Goal: Task Accomplishment & Management: Use online tool/utility

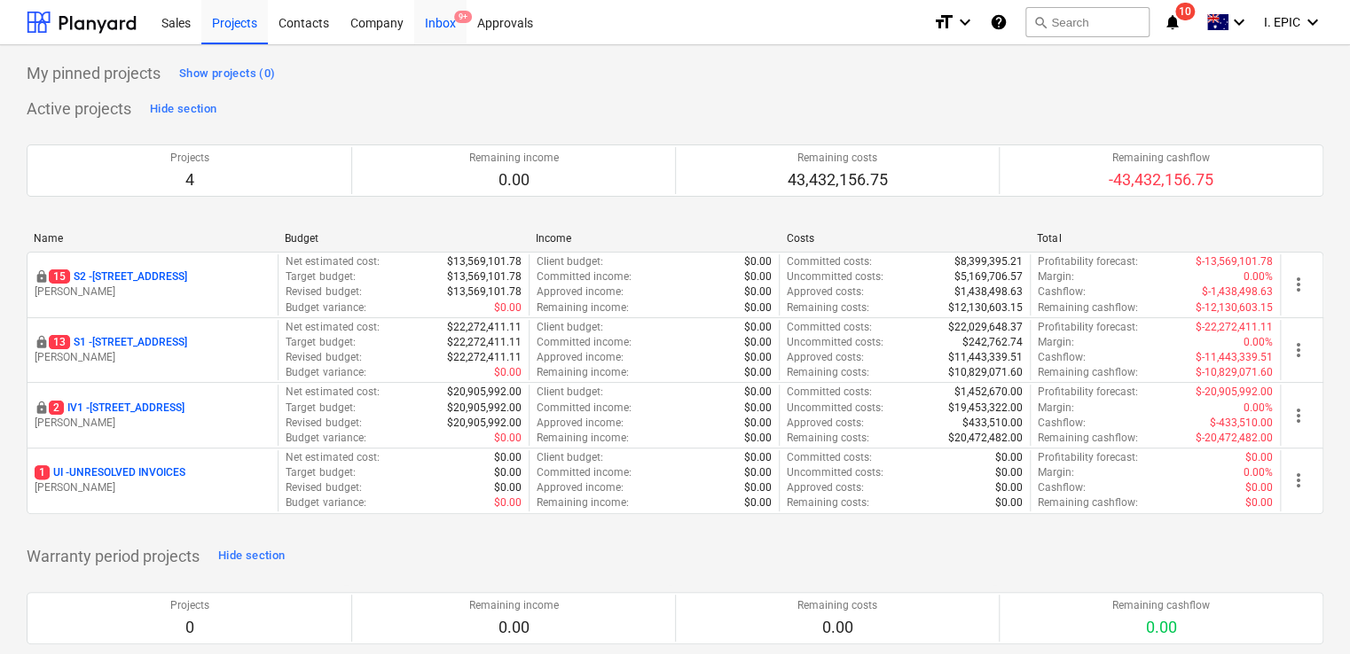
click at [434, 30] on div "Inbox 9+" at bounding box center [440, 21] width 52 height 45
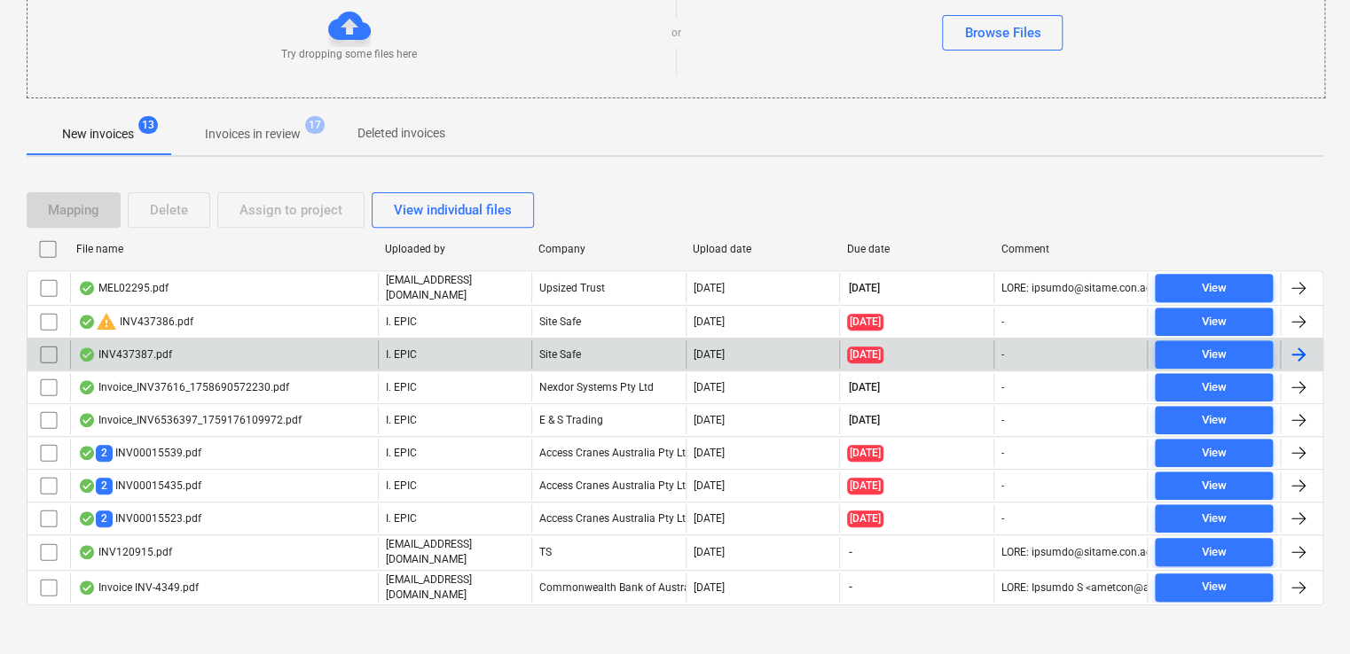
scroll to position [227, 0]
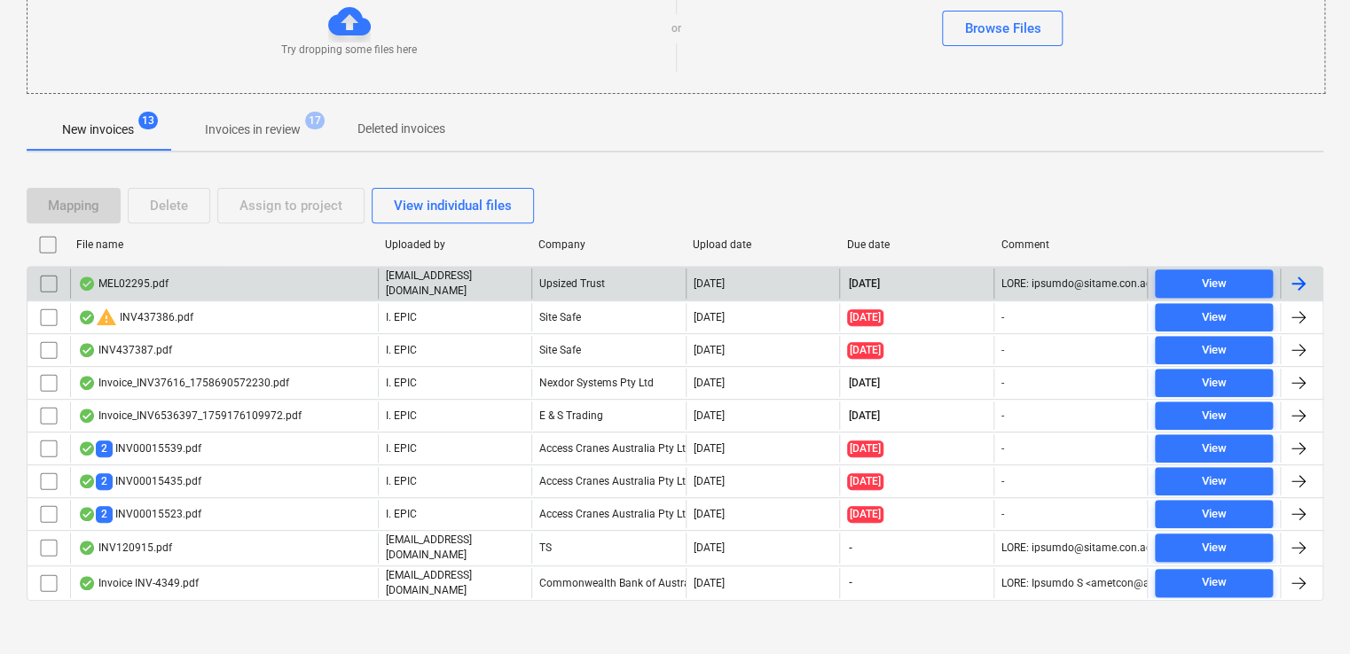
click at [309, 281] on div "MEL02295.pdf" at bounding box center [224, 284] width 308 height 30
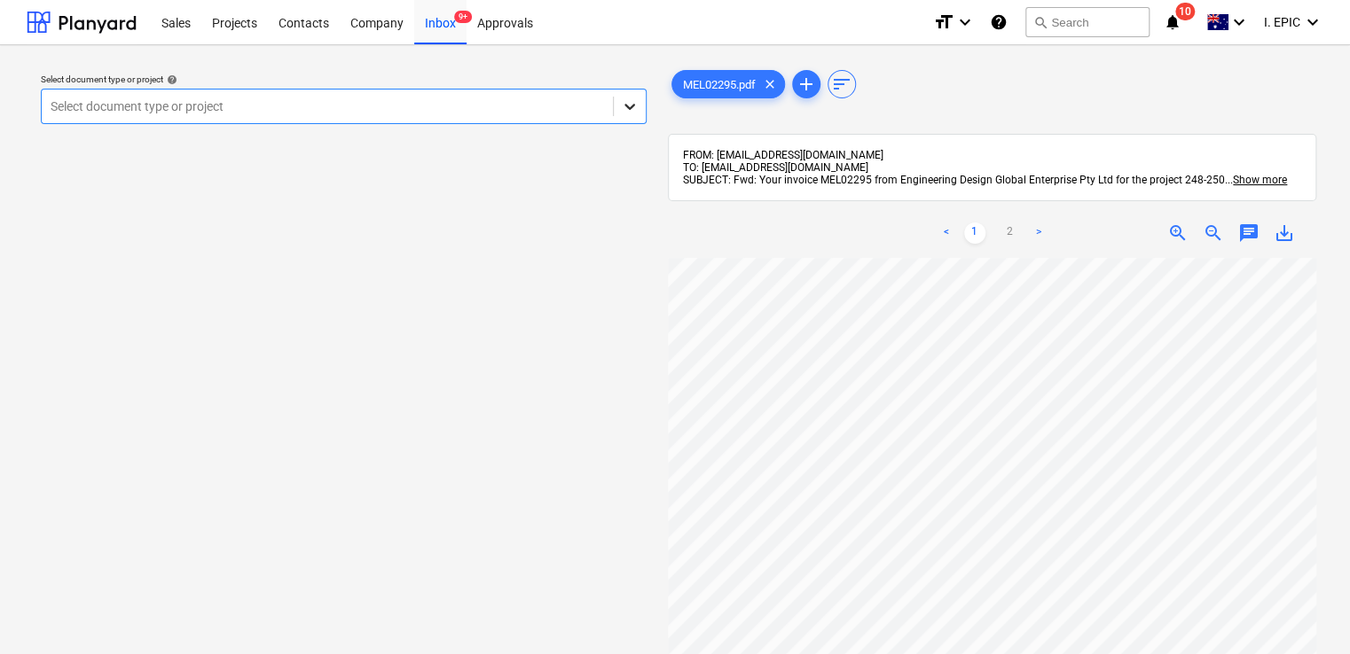
click at [630, 109] on icon at bounding box center [629, 107] width 11 height 6
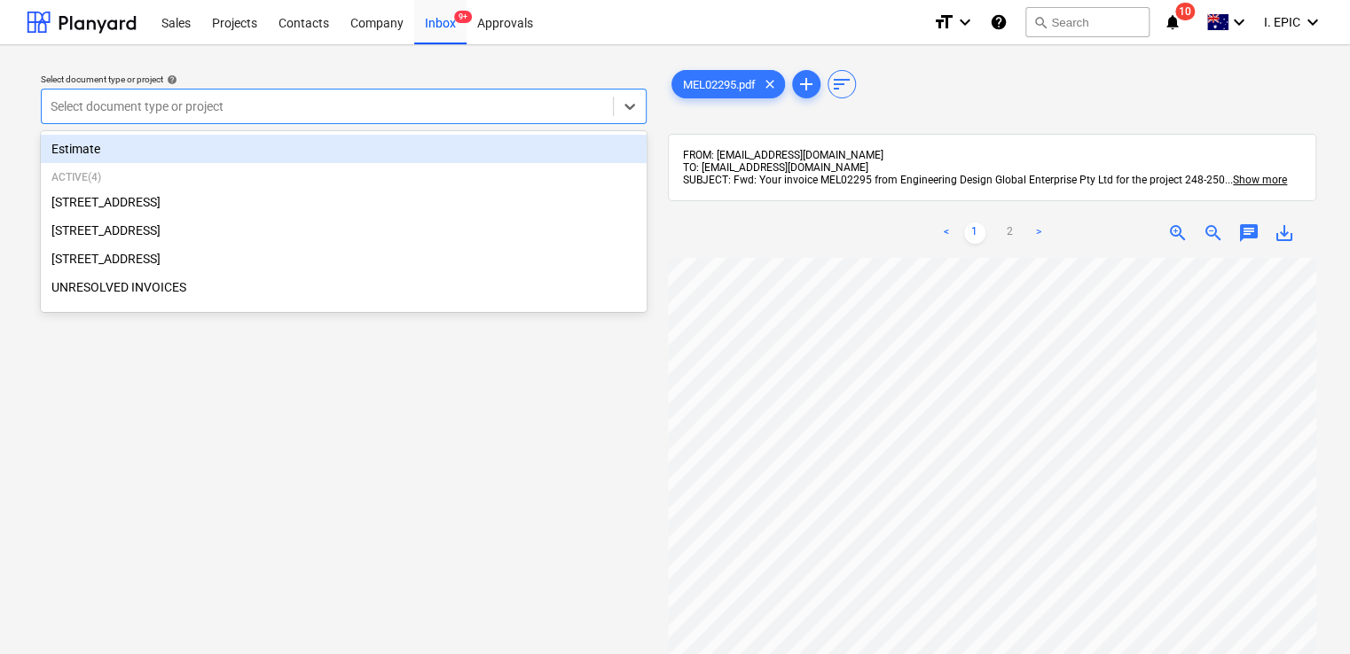
click at [1247, 232] on span "chat" at bounding box center [1248, 233] width 21 height 21
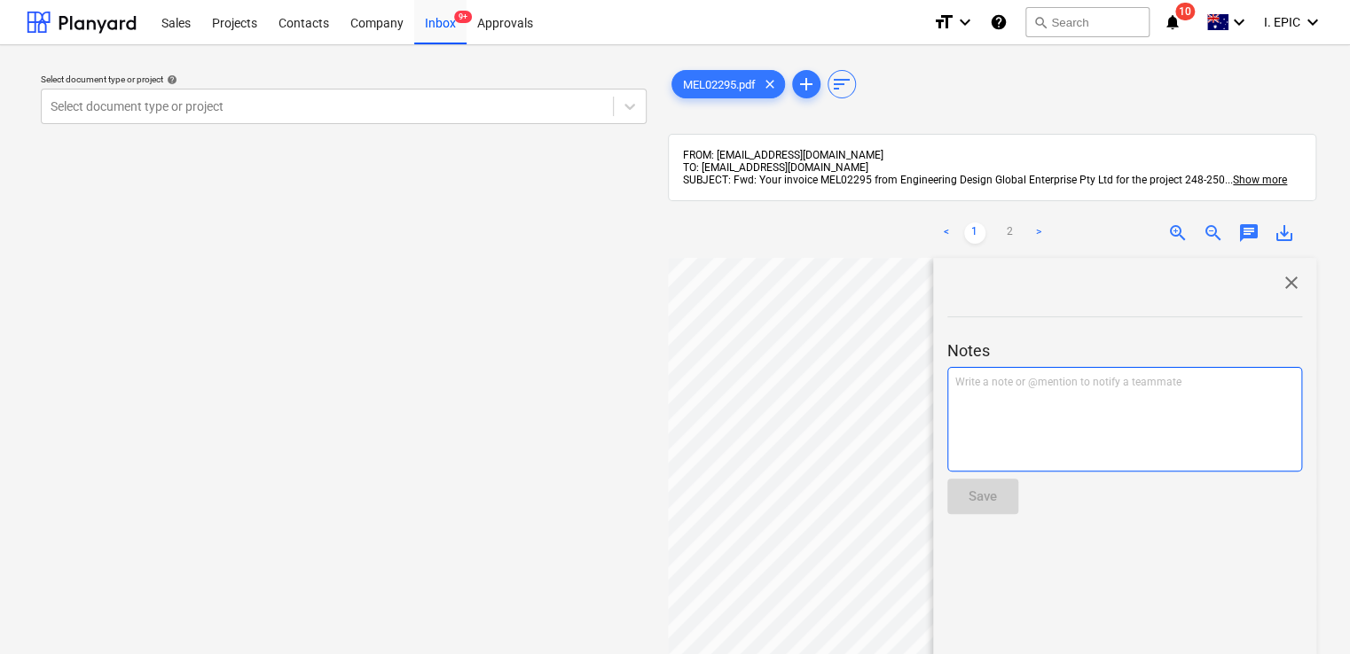
click at [1043, 409] on div "Write a note or @mention to notify a teammate [PERSON_NAME]" at bounding box center [1124, 419] width 355 height 105
click at [1072, 391] on p "For @ Andrew Zheng ﻿ ﻿" at bounding box center [1124, 384] width 339 height 18
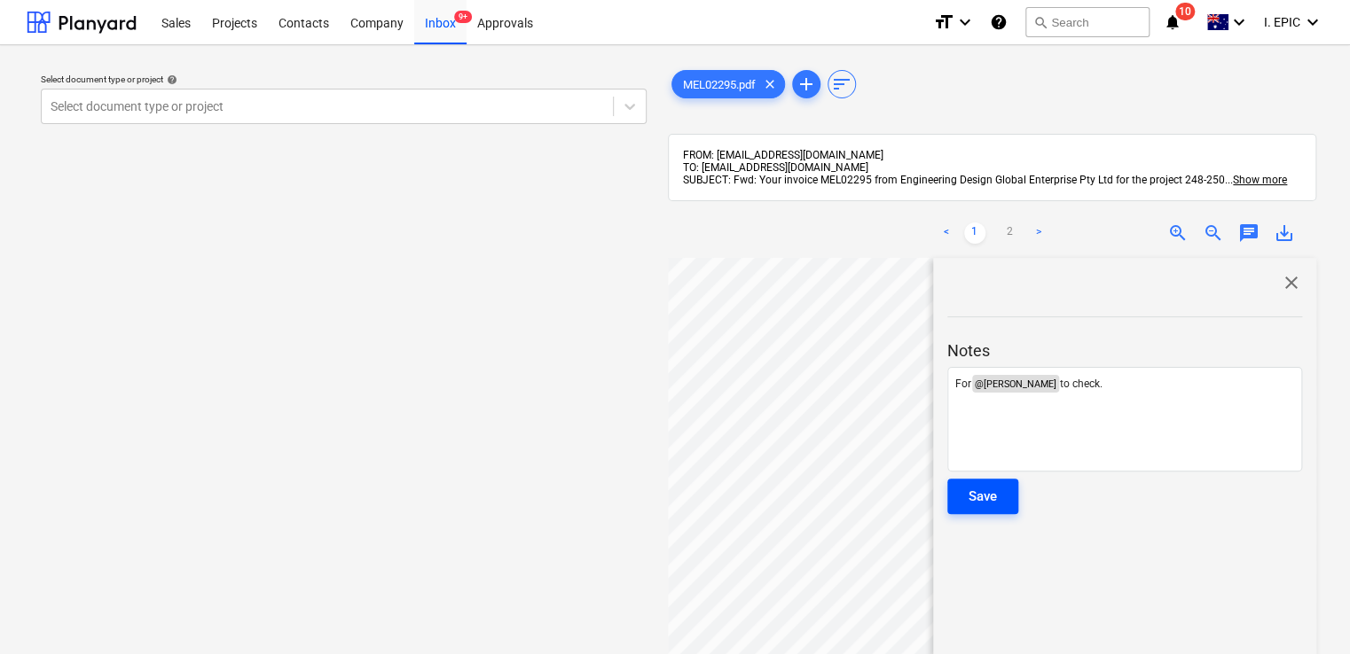
click at [989, 499] on div "Save" at bounding box center [982, 496] width 28 height 23
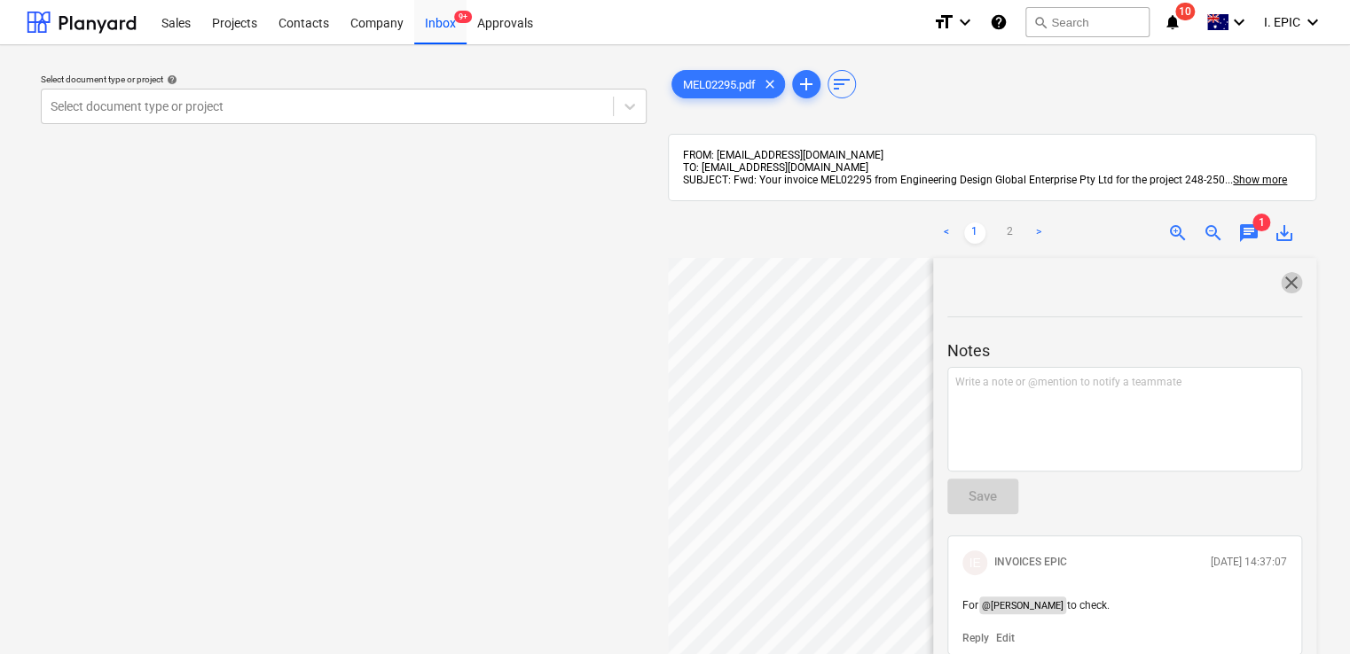
click at [1287, 283] on span "close" at bounding box center [1290, 282] width 21 height 21
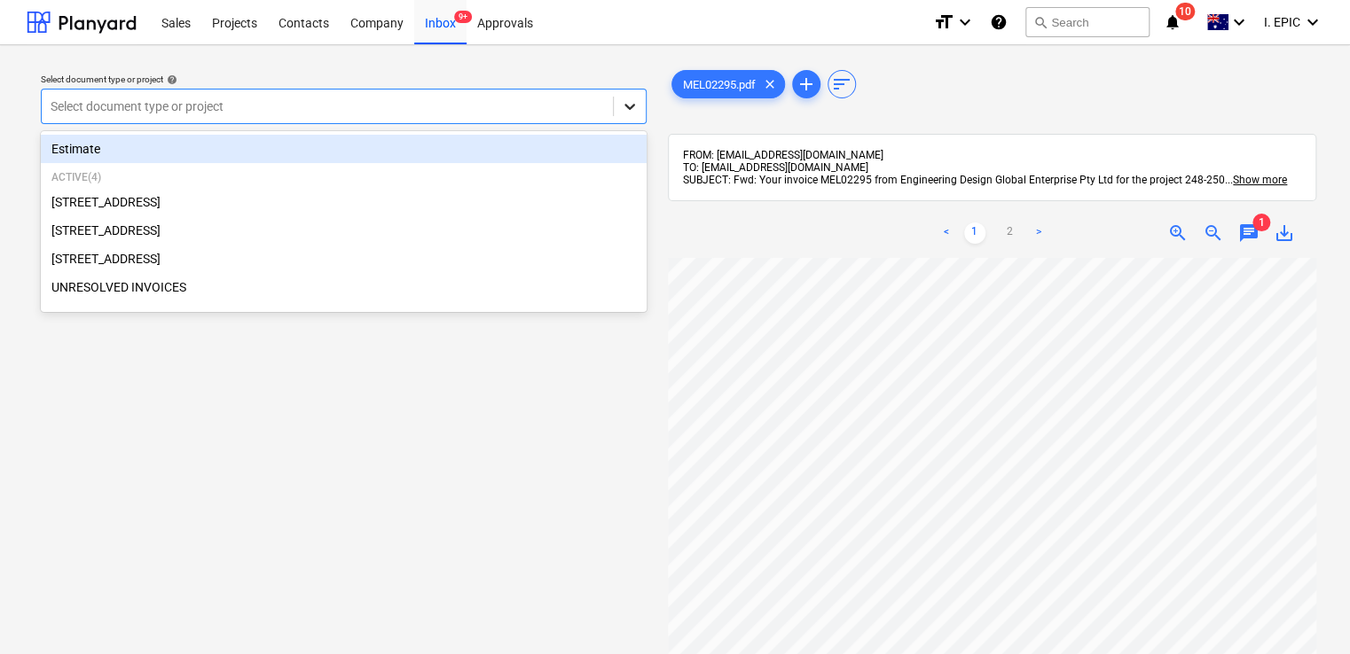
click at [632, 96] on div at bounding box center [630, 106] width 32 height 32
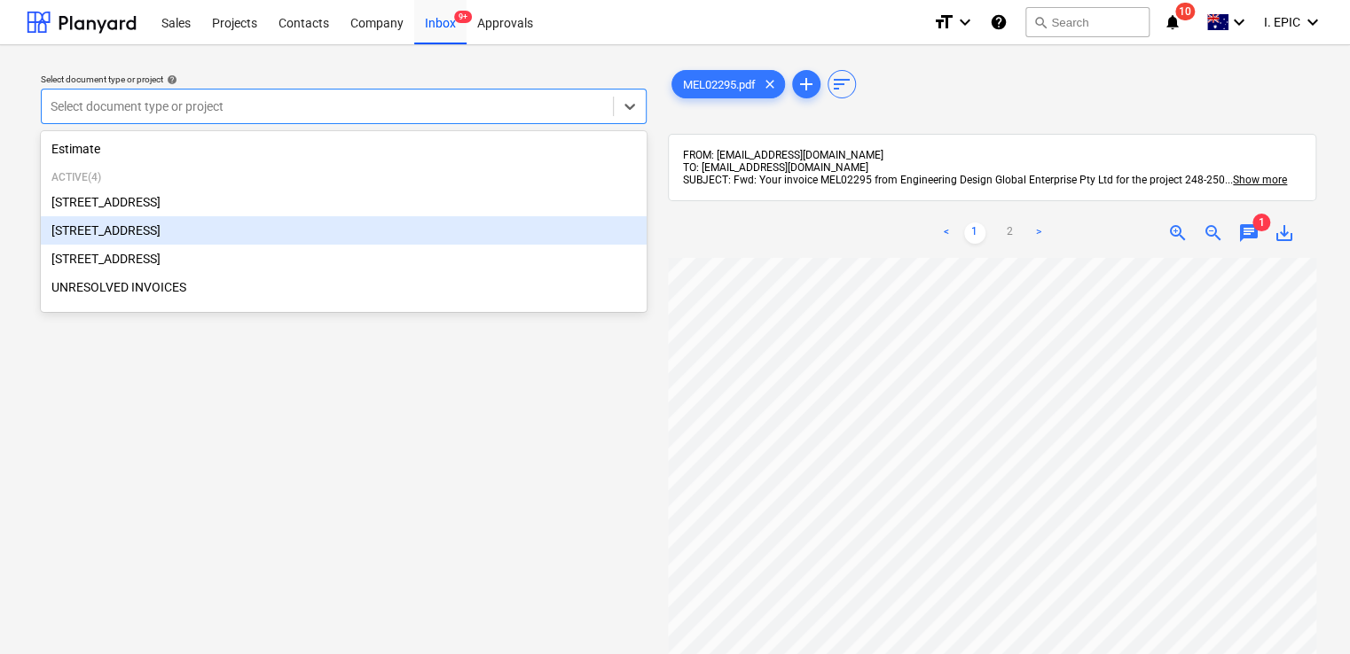
click at [248, 236] on div "[STREET_ADDRESS]" at bounding box center [344, 230] width 606 height 28
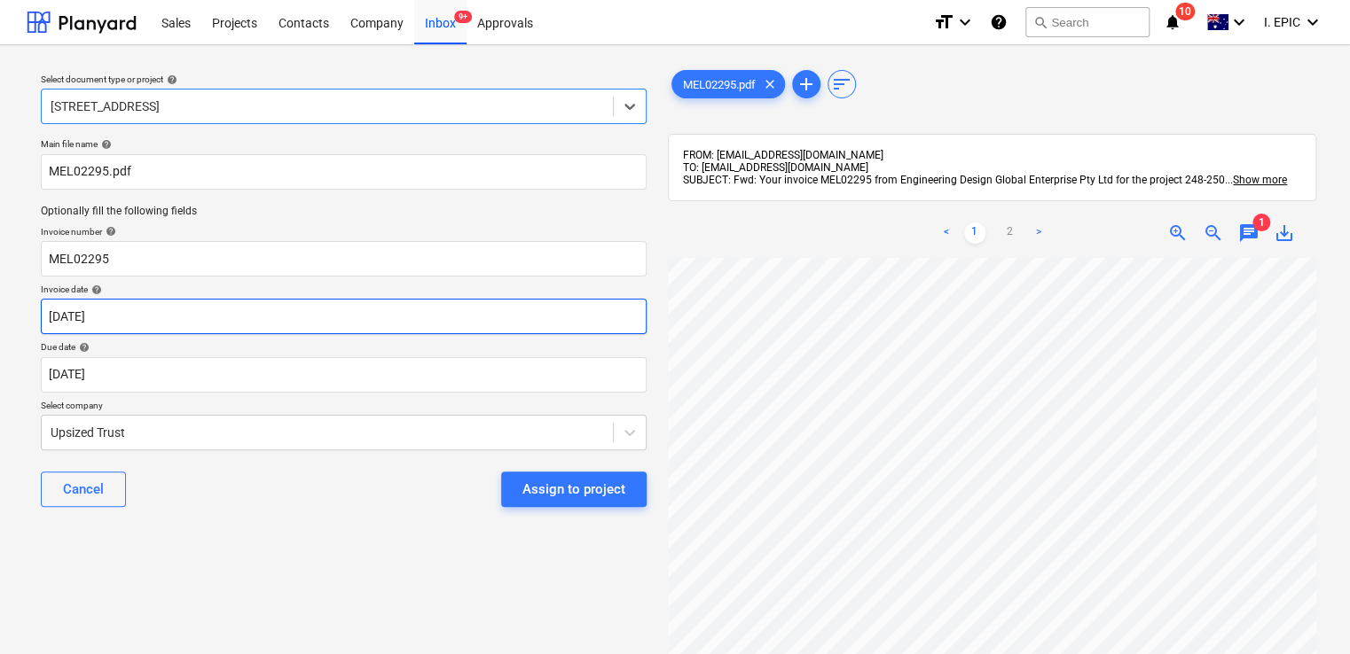
click at [193, 314] on body "Sales Projects Contacts Company Inbox 9+ Approvals format_size keyboard_arrow_d…" at bounding box center [675, 327] width 1350 height 654
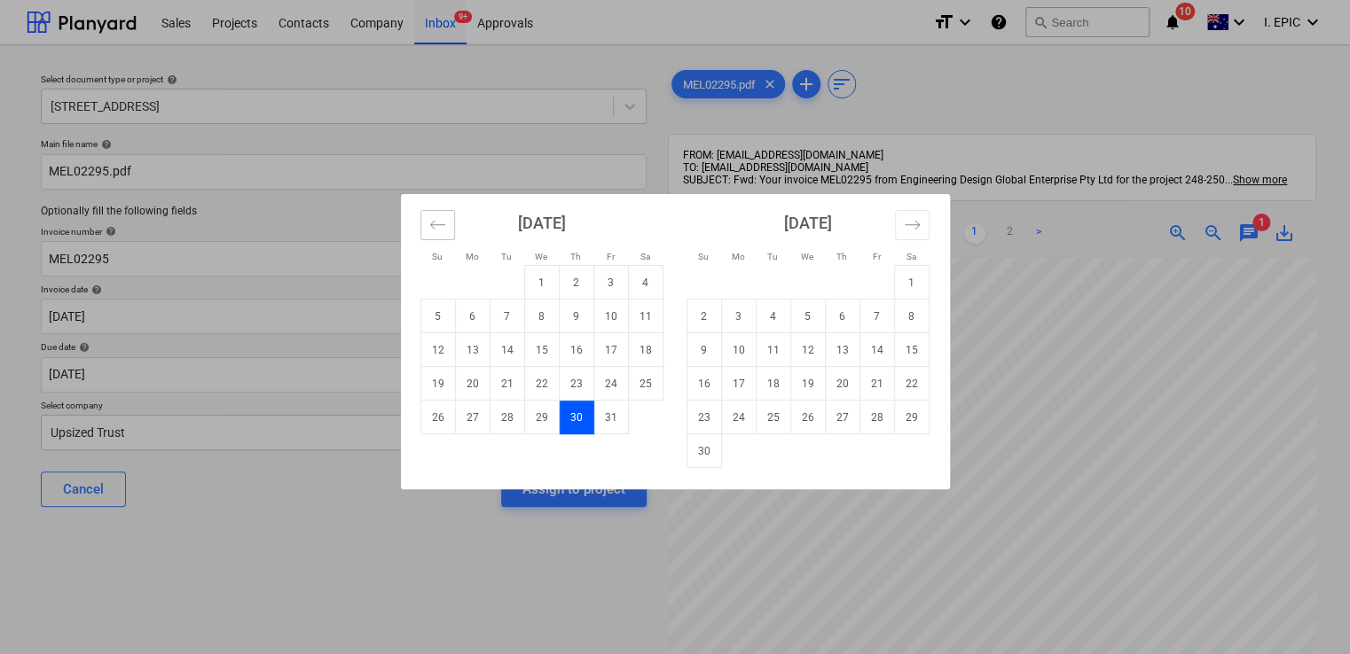
click at [429, 225] on icon "Move backward to switch to the previous month." at bounding box center [437, 224] width 17 height 17
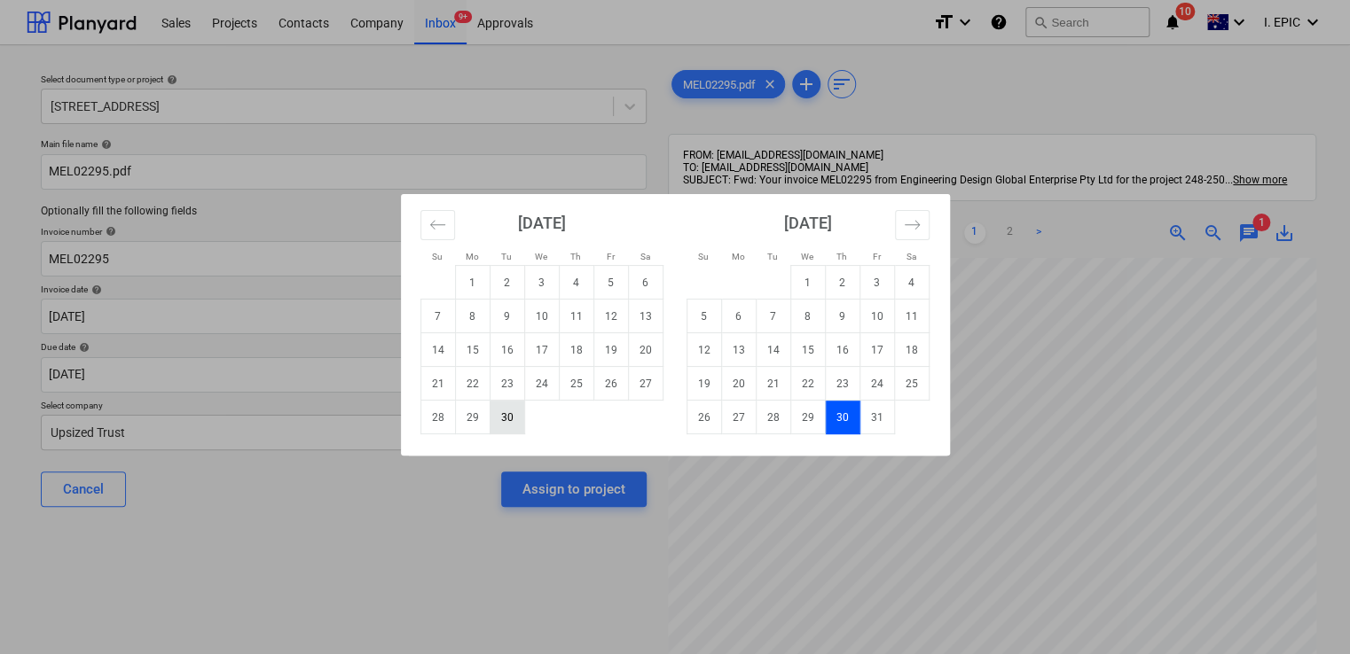
click at [503, 407] on td "30" at bounding box center [506, 418] width 35 height 34
type input "[DATE]"
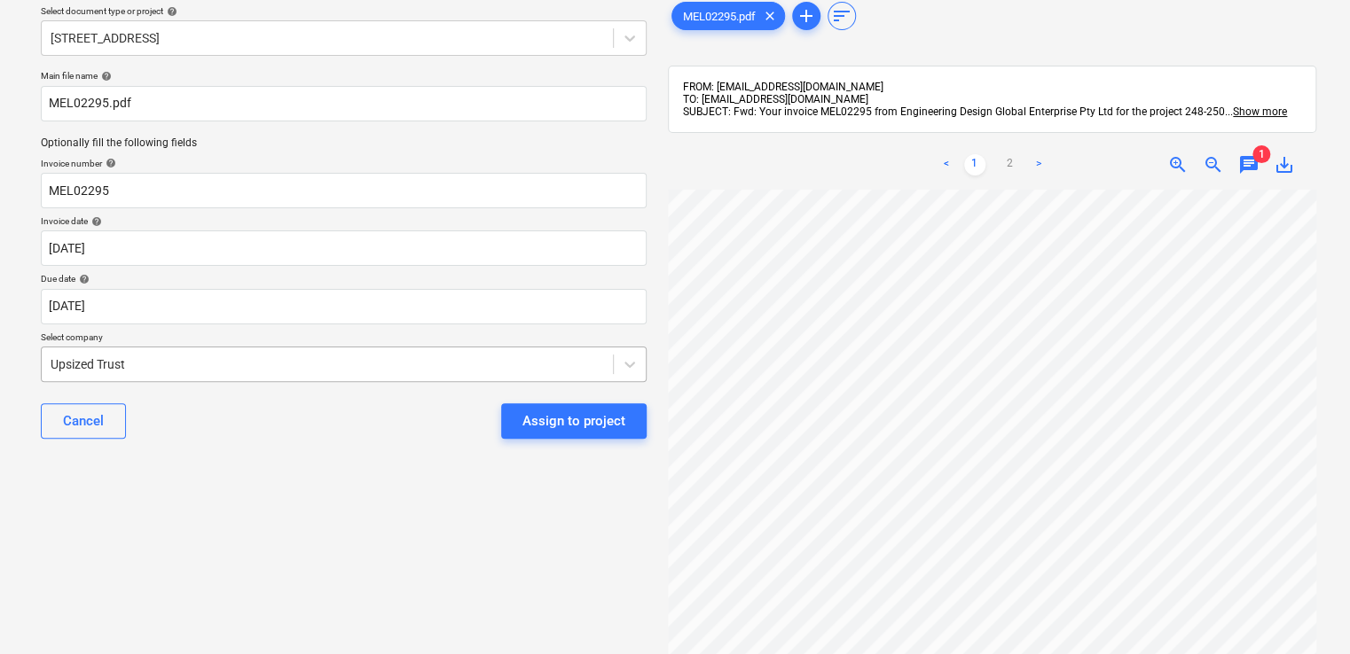
click at [397, 424] on body "Sales Projects Contacts Company Inbox 9+ Approvals format_size keyboard_arrow_d…" at bounding box center [675, 259] width 1350 height 654
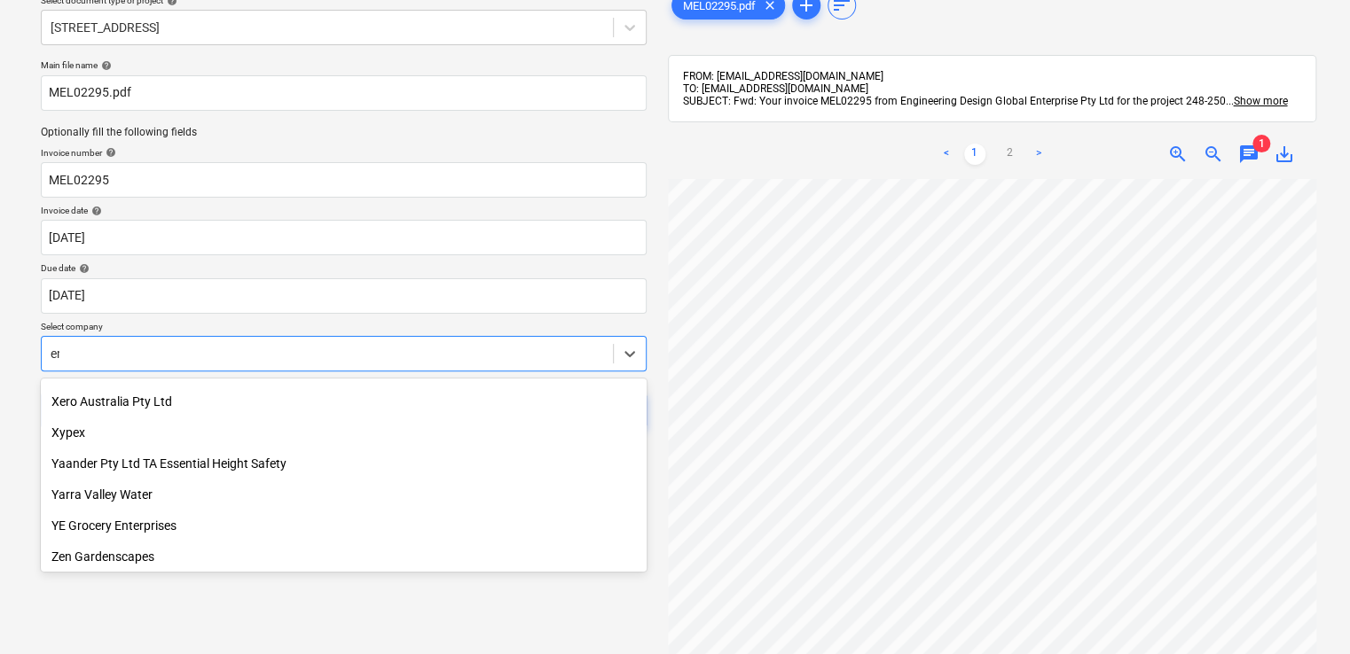
scroll to position [4309, 0]
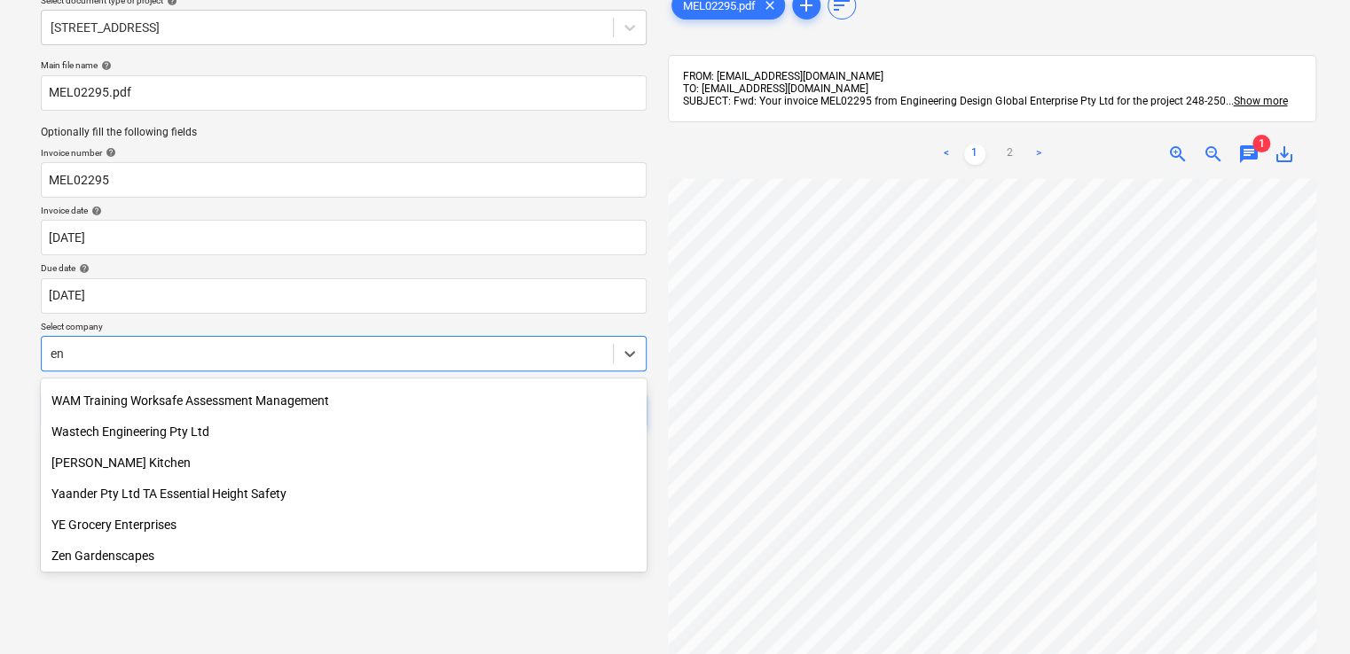
type input "eng"
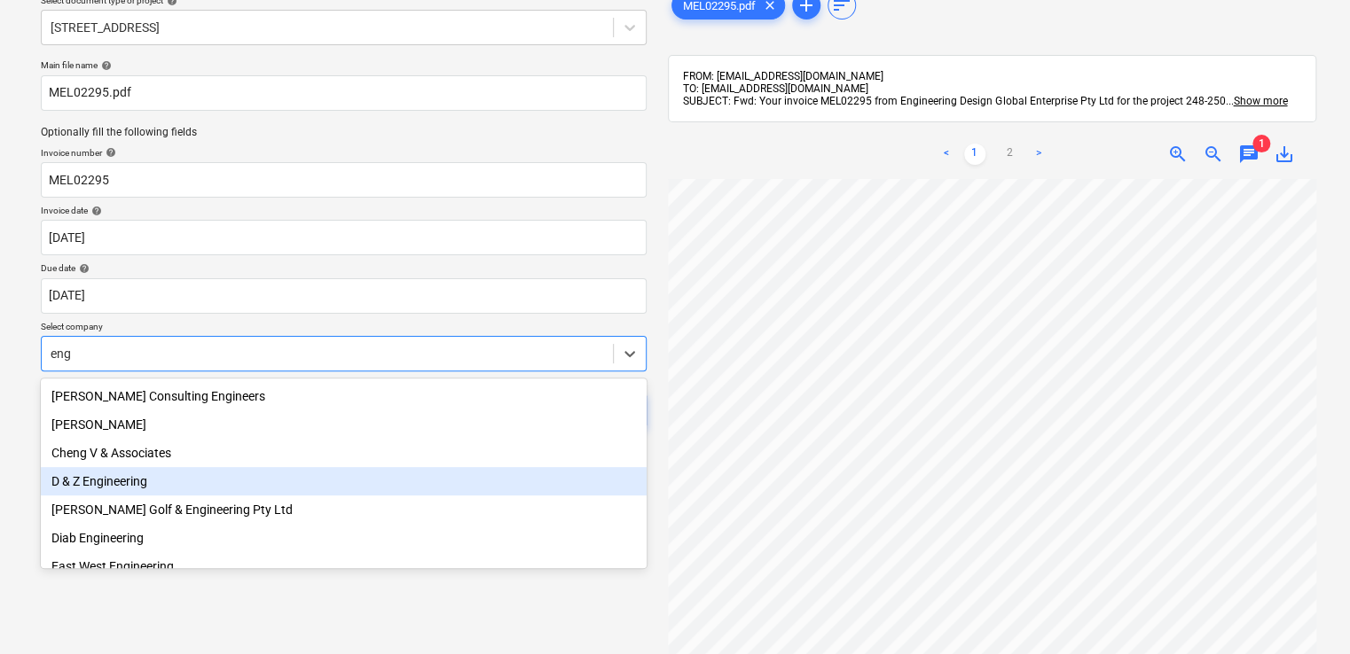
scroll to position [89, 0]
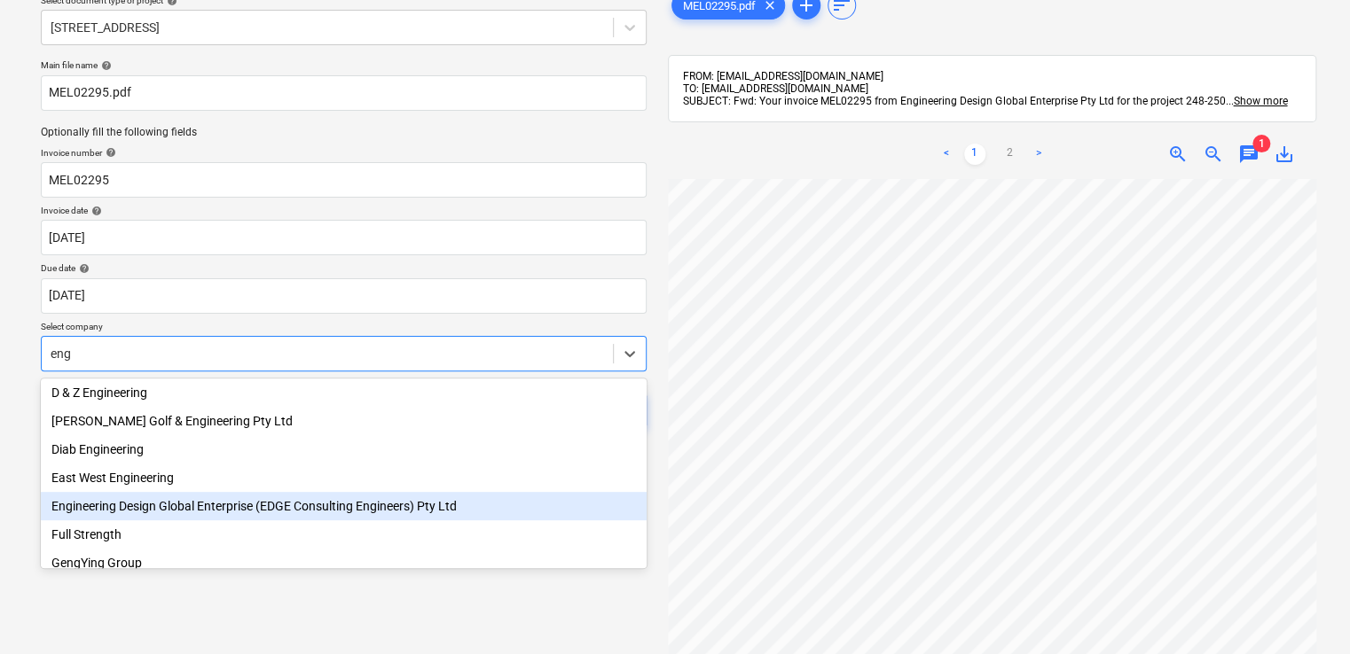
click at [230, 504] on div "Engineering Design Global Enterprise (EDGE Consulting Engineers) Pty Ltd" at bounding box center [344, 506] width 606 height 28
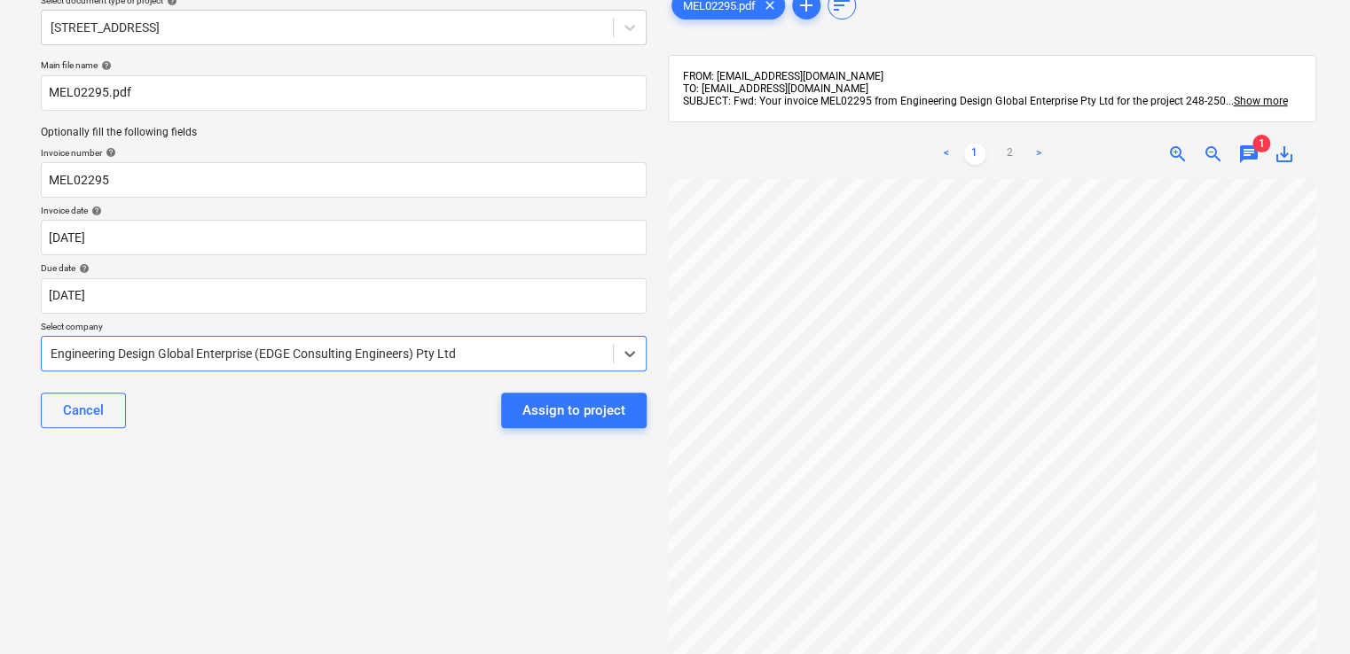
scroll to position [0, 0]
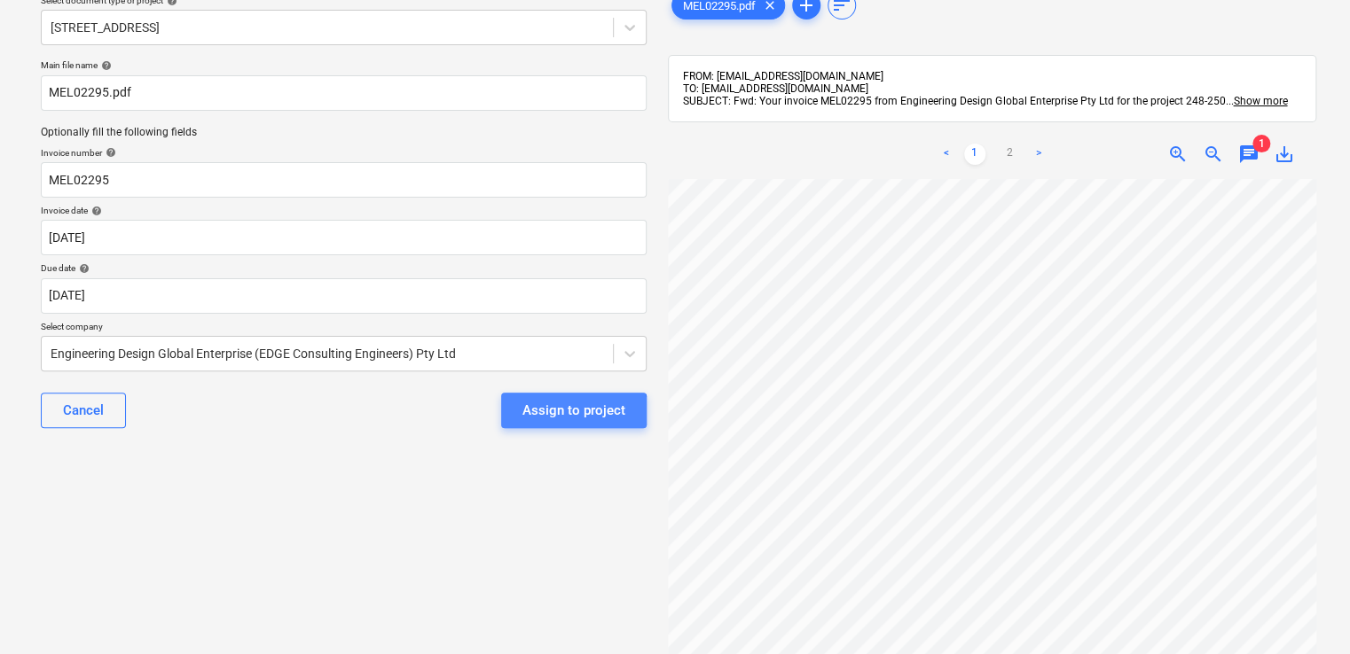
click at [542, 411] on div "Assign to project" at bounding box center [573, 410] width 103 height 23
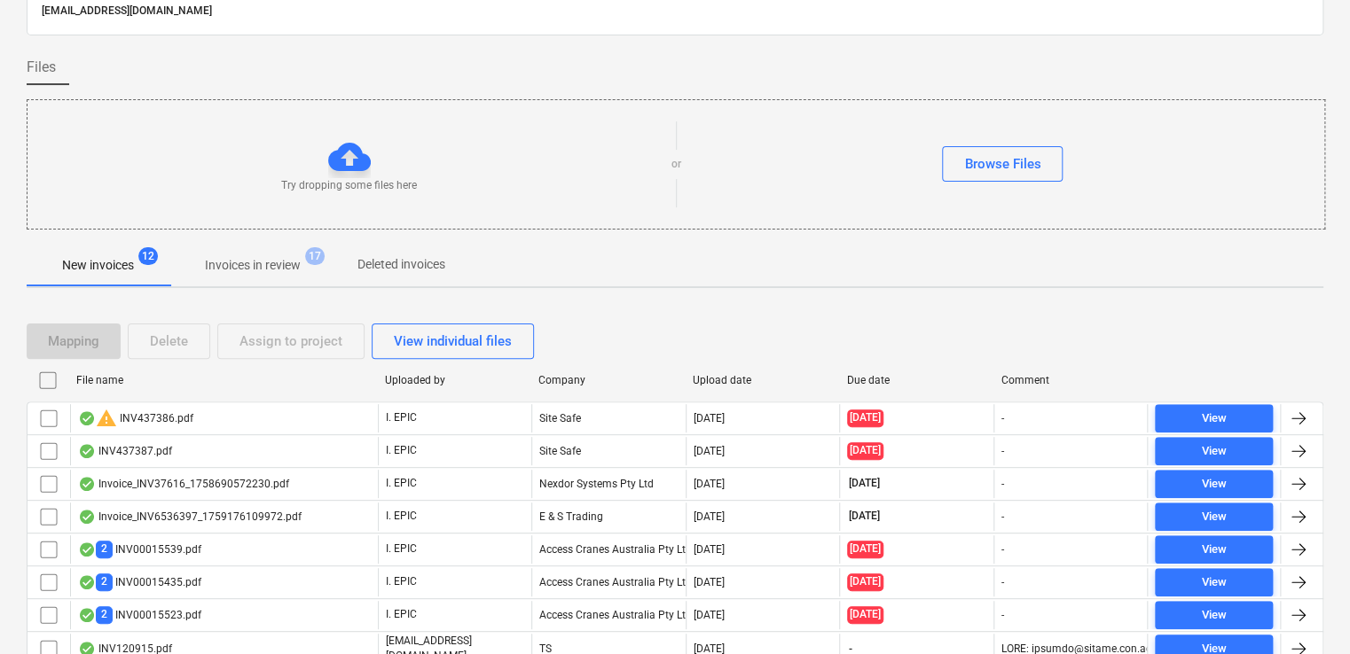
scroll to position [195, 0]
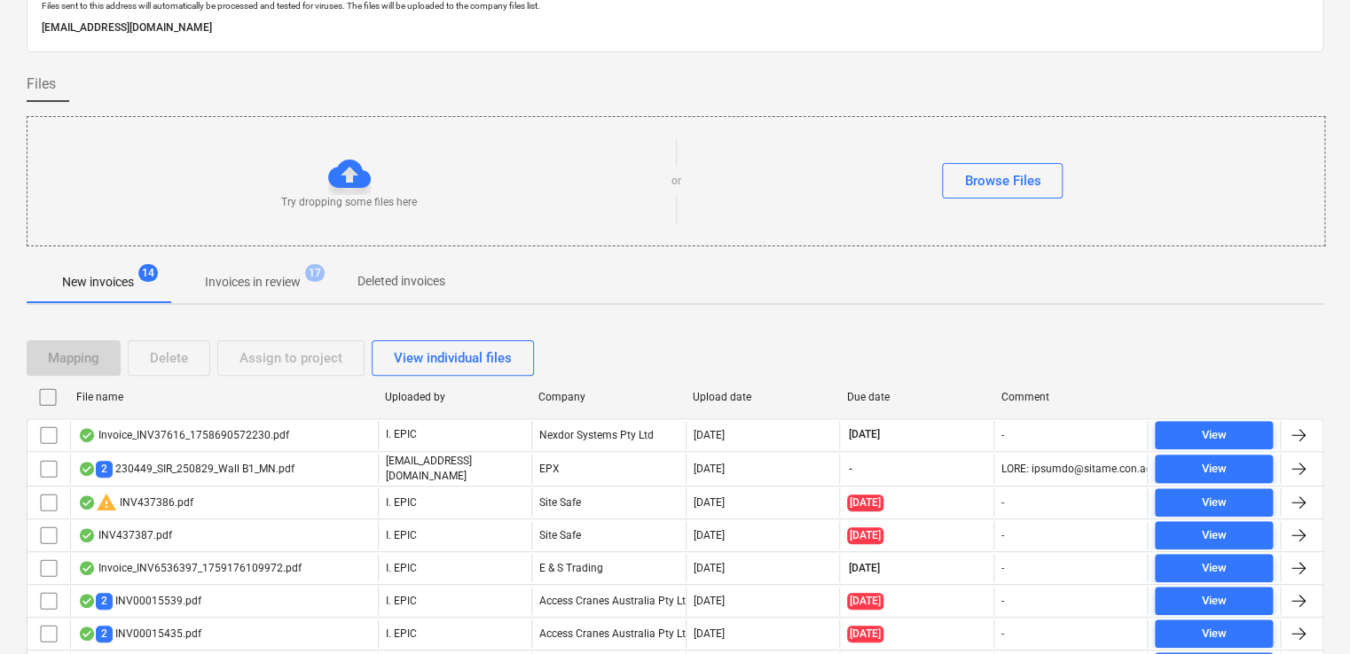
scroll to position [177, 0]
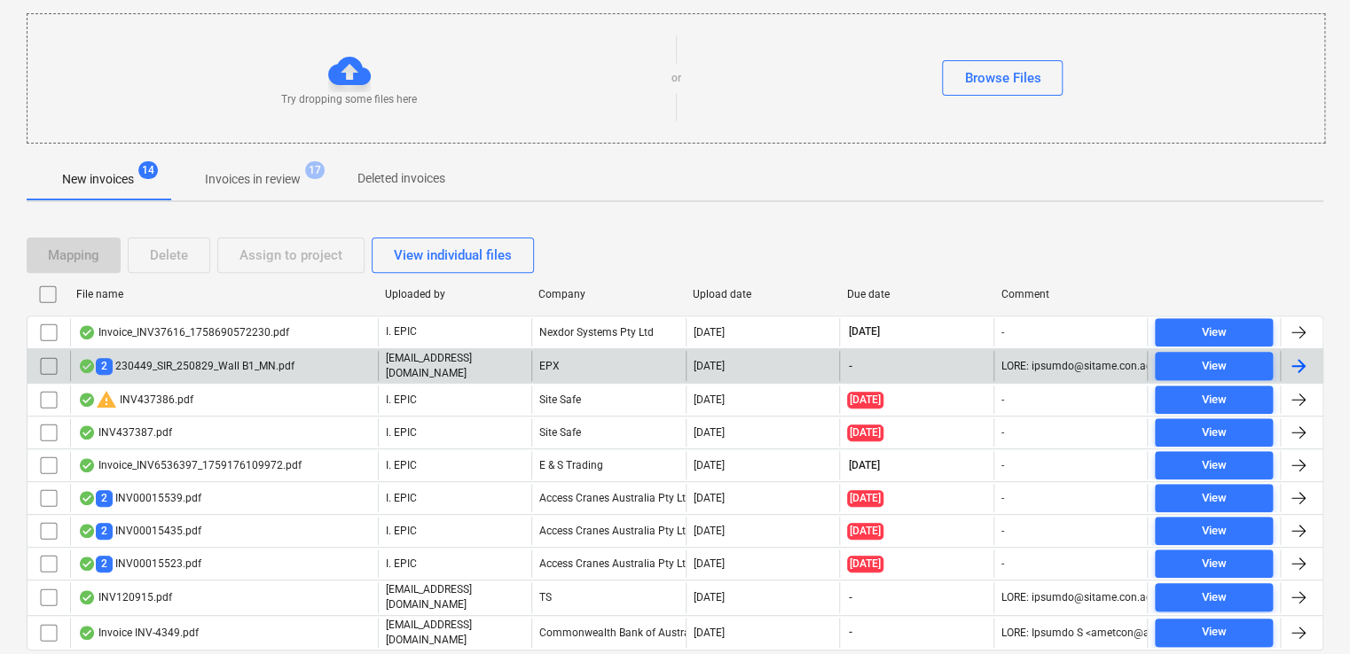
click at [316, 377] on div "2 230449_SIR_250829_Wall B1_MN.pdf" at bounding box center [224, 366] width 308 height 30
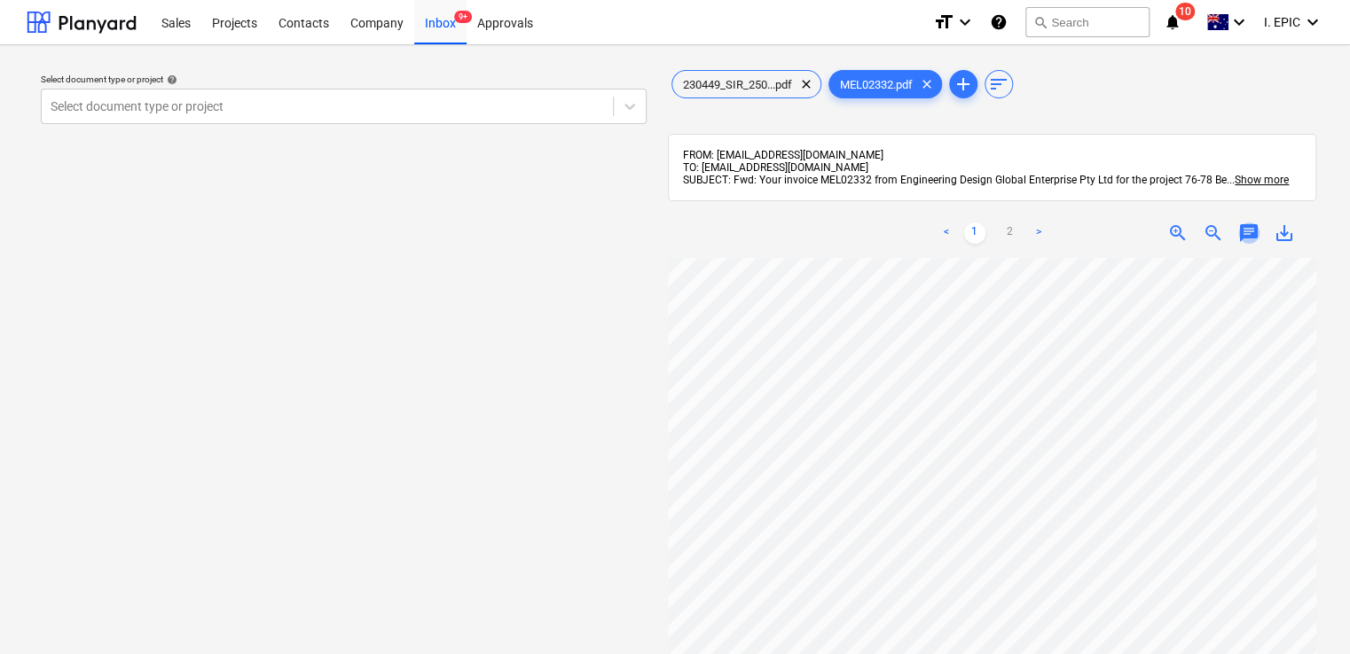
click at [1248, 228] on span "chat" at bounding box center [1248, 233] width 21 height 21
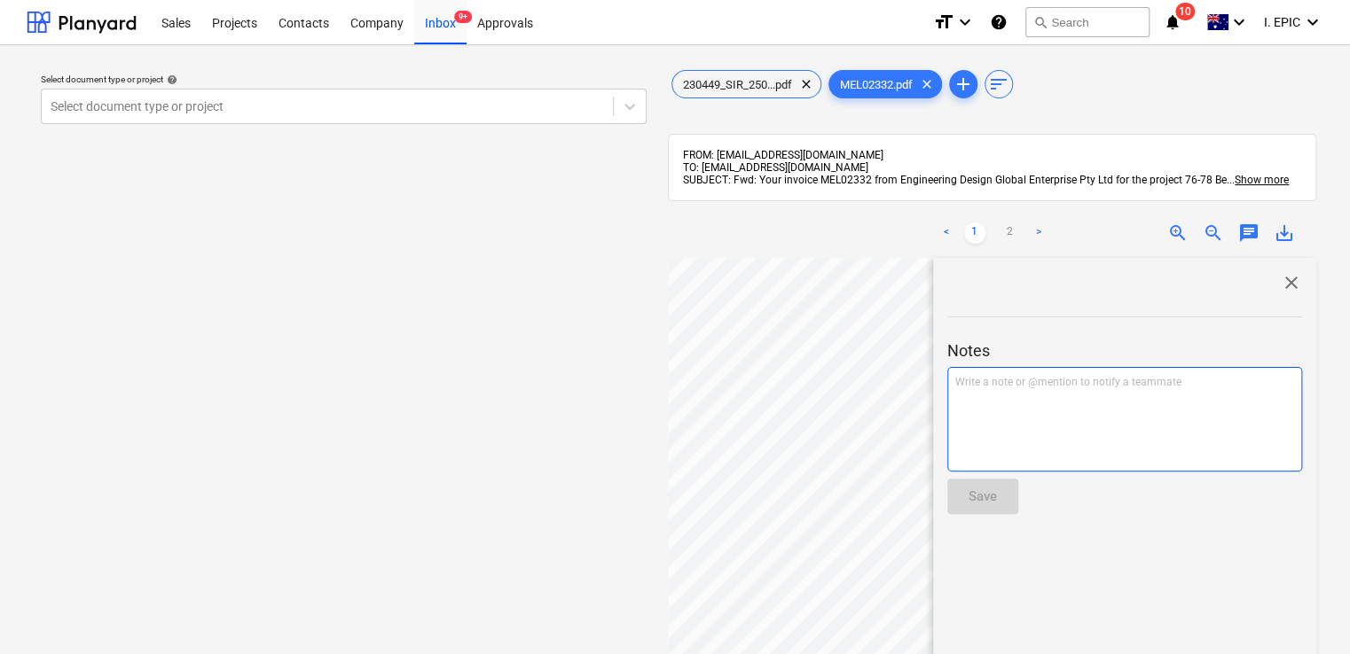
click at [1002, 382] on p "Write a note or @mention to notify a teammate [PERSON_NAME]" at bounding box center [1124, 382] width 339 height 15
click at [1067, 386] on p "For @ [PERSON_NAME] ﻿ ﻿" at bounding box center [1124, 384] width 339 height 18
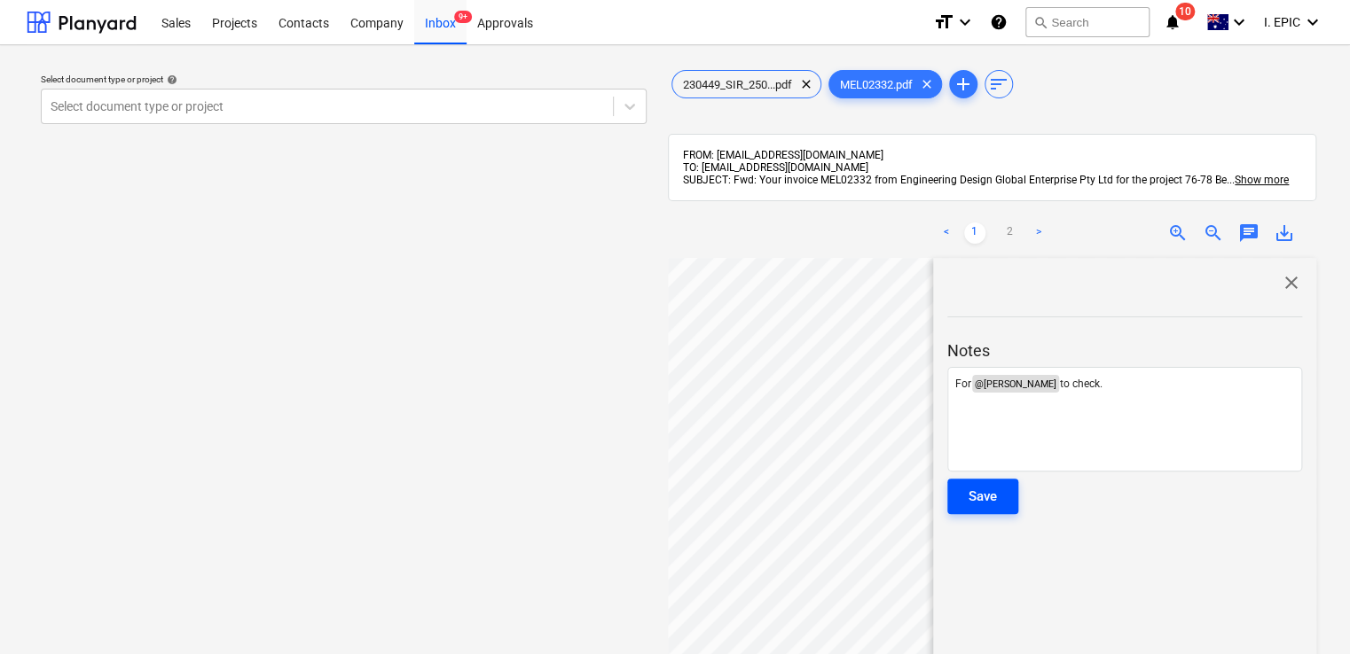
click at [990, 508] on div "Save" at bounding box center [982, 496] width 28 height 23
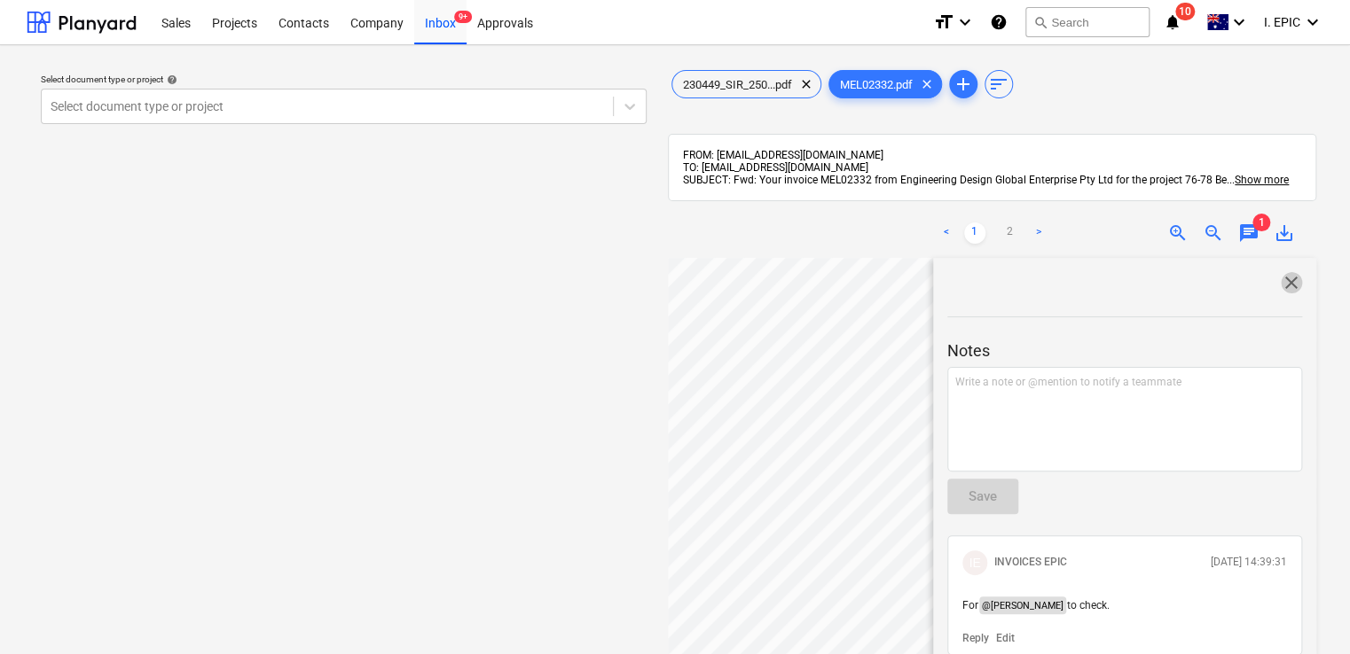
click at [1280, 280] on span "close" at bounding box center [1290, 282] width 21 height 21
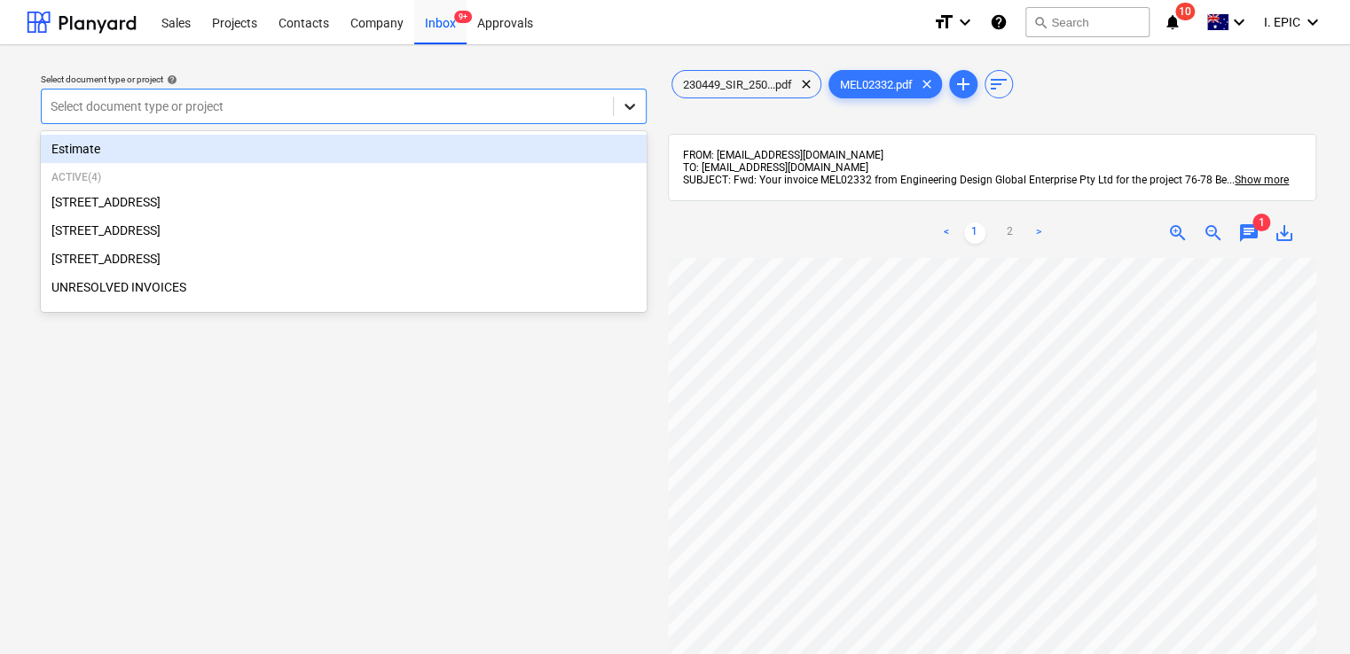
click at [627, 121] on div at bounding box center [630, 106] width 32 height 32
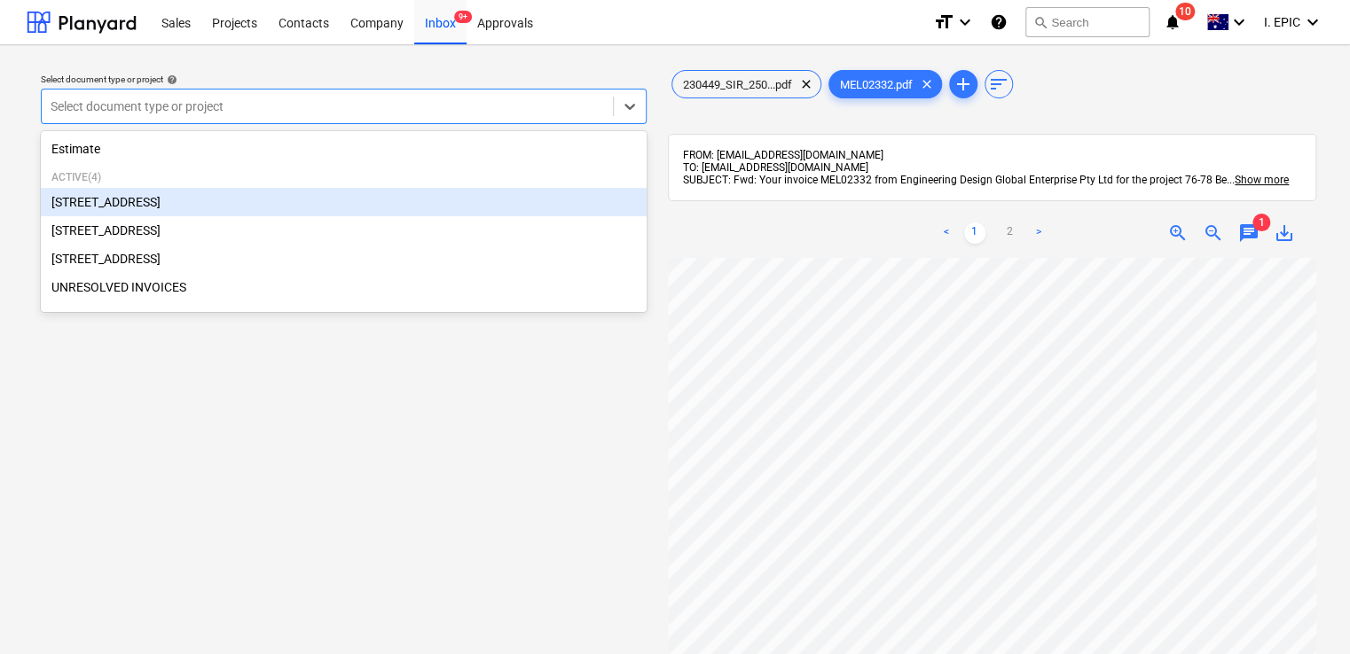
click at [191, 214] on div "[STREET_ADDRESS]" at bounding box center [344, 202] width 606 height 28
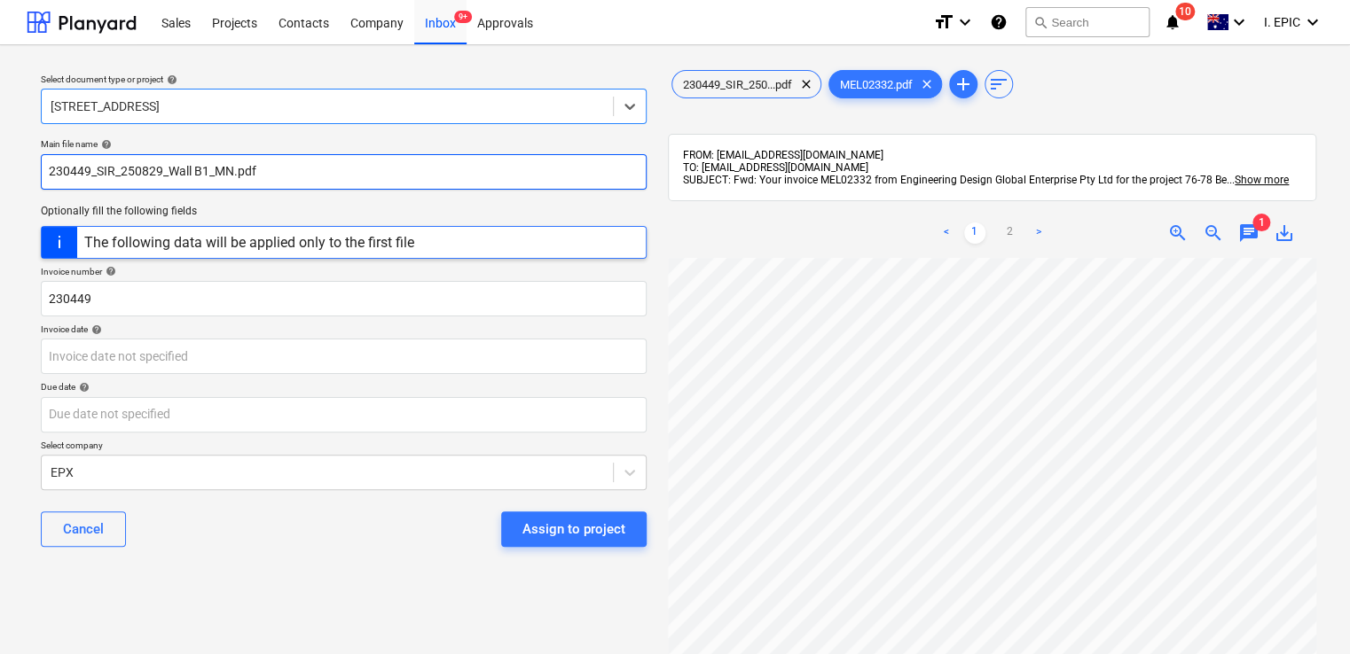
click at [90, 176] on input "230449_SIR_250829_Wall B1_MN.pdf" at bounding box center [344, 171] width 606 height 35
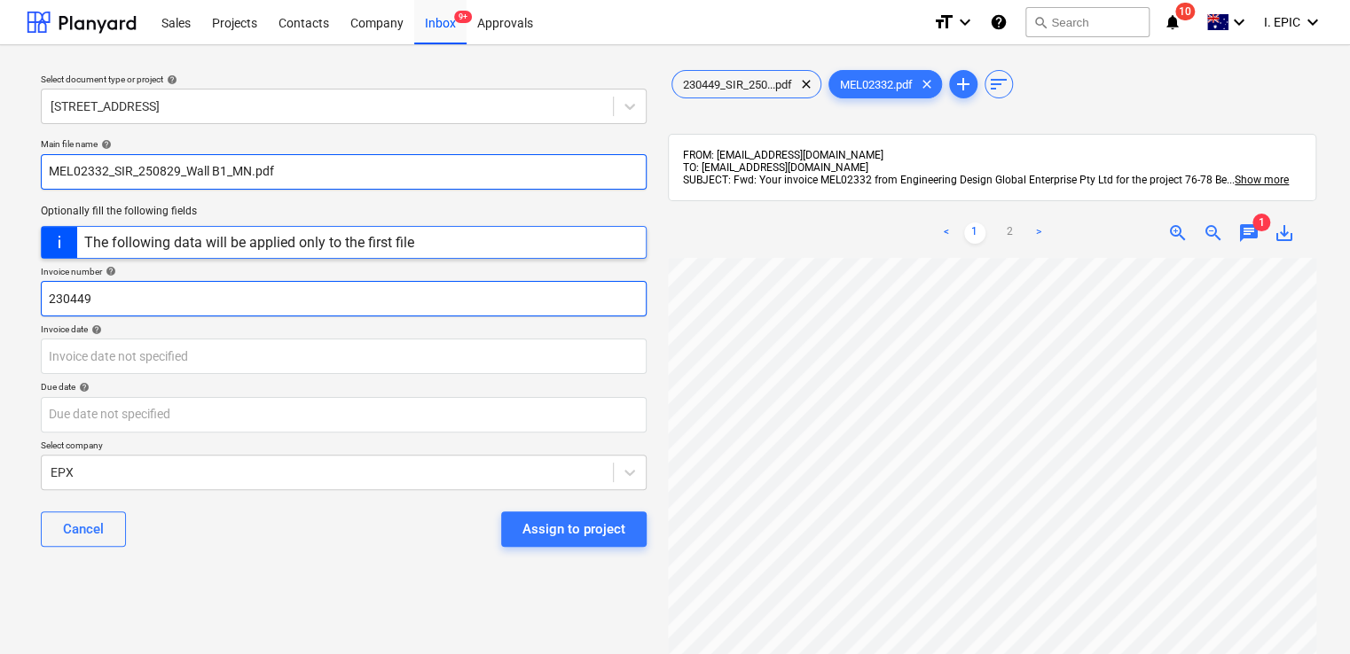
type input "MEL02332_SIR_250829_Wall B1_MN.pdf"
drag, startPoint x: 106, startPoint y: 301, endPoint x: -47, endPoint y: 300, distance: 152.5
click at [0, 300] on html "Sales Projects Contacts Company Inbox 9+ Approvals format_size keyboard_arrow_d…" at bounding box center [675, 327] width 1350 height 654
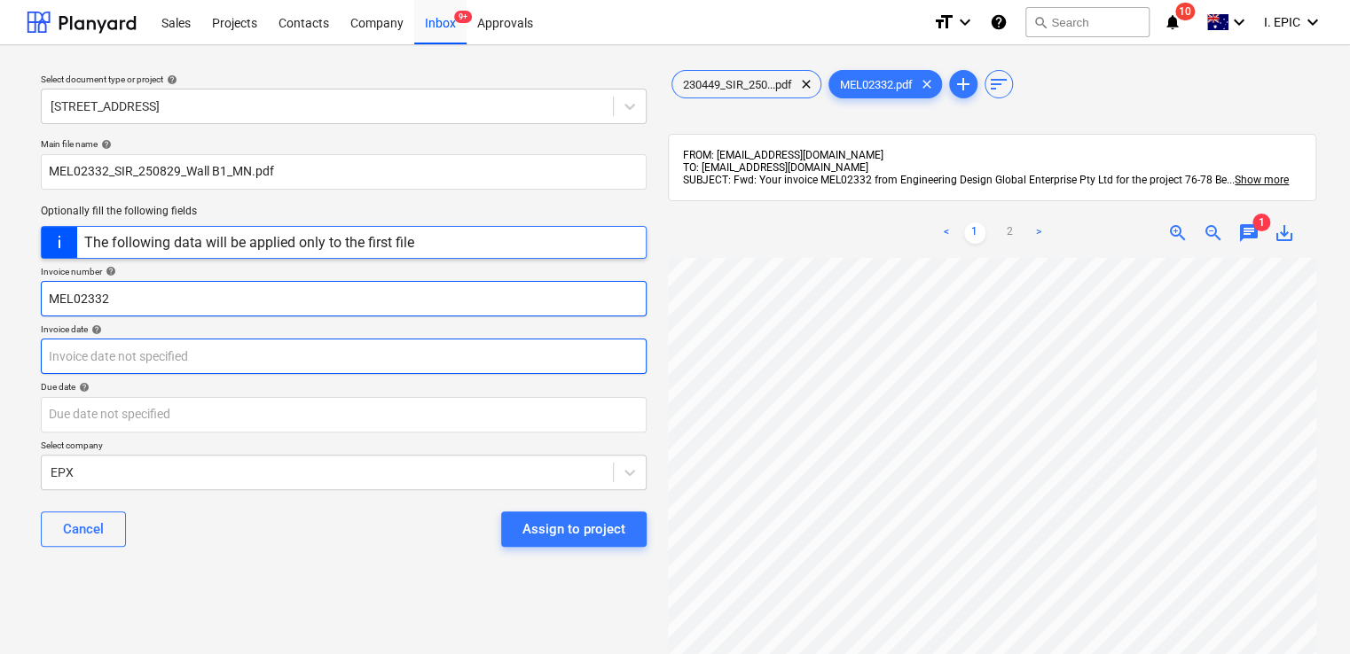
type input "MEL02332"
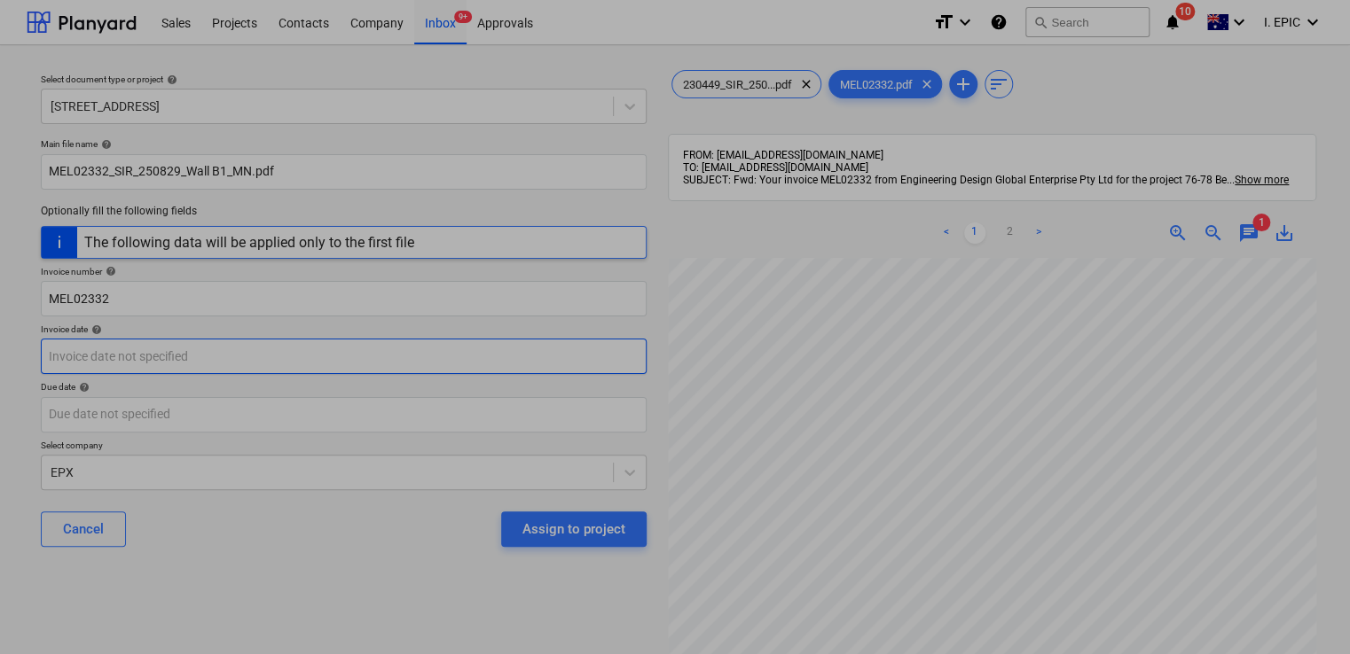
click at [135, 348] on body "Sales Projects Contacts Company Inbox 9+ Approvals format_size keyboard_arrow_d…" at bounding box center [675, 327] width 1350 height 654
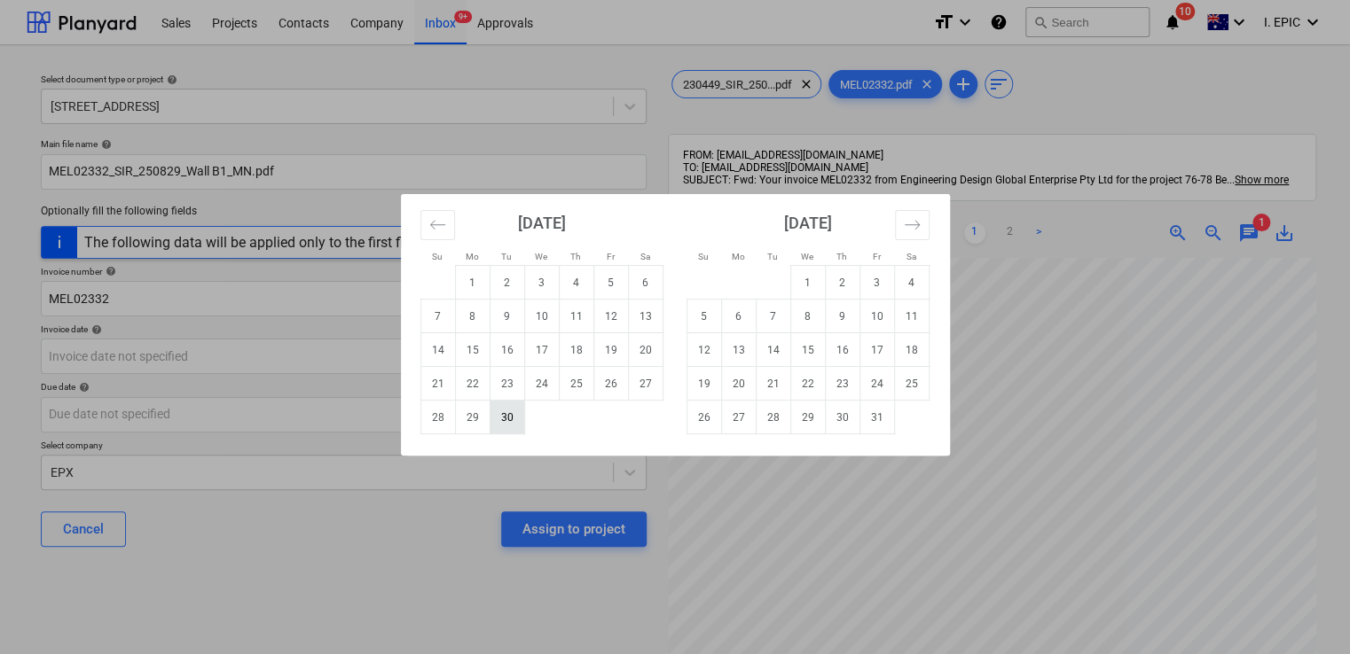
click at [503, 419] on td "30" at bounding box center [506, 418] width 35 height 34
type input "[DATE]"
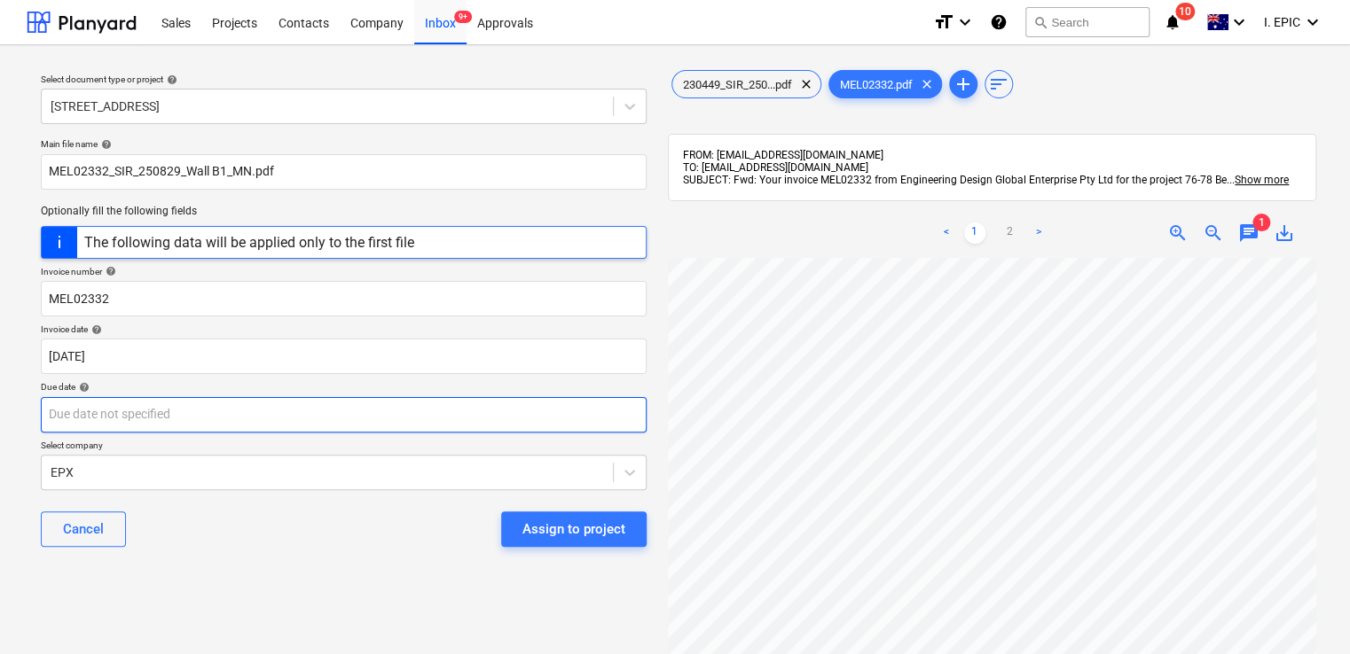
click at [173, 410] on body "Sales Projects Contacts Company Inbox 9+ Approvals format_size keyboard_arrow_d…" at bounding box center [675, 327] width 1350 height 654
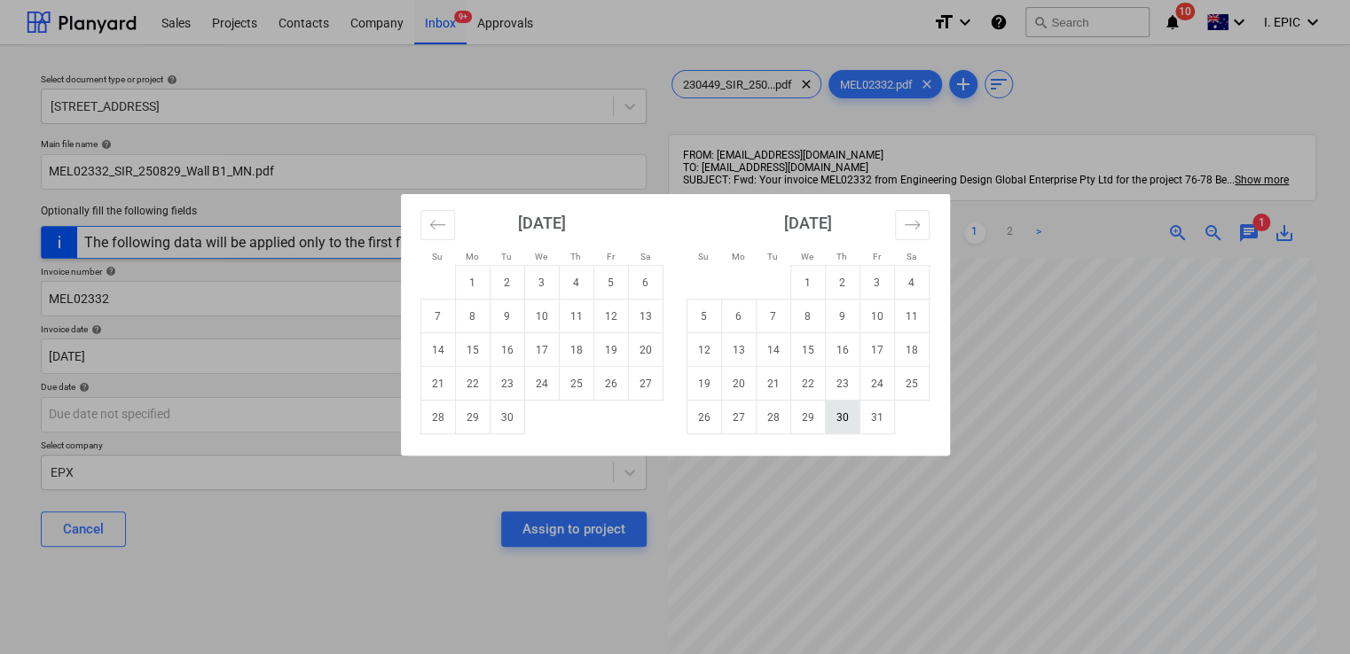
click at [844, 417] on td "30" at bounding box center [842, 418] width 35 height 34
type input "30 Oct 2025"
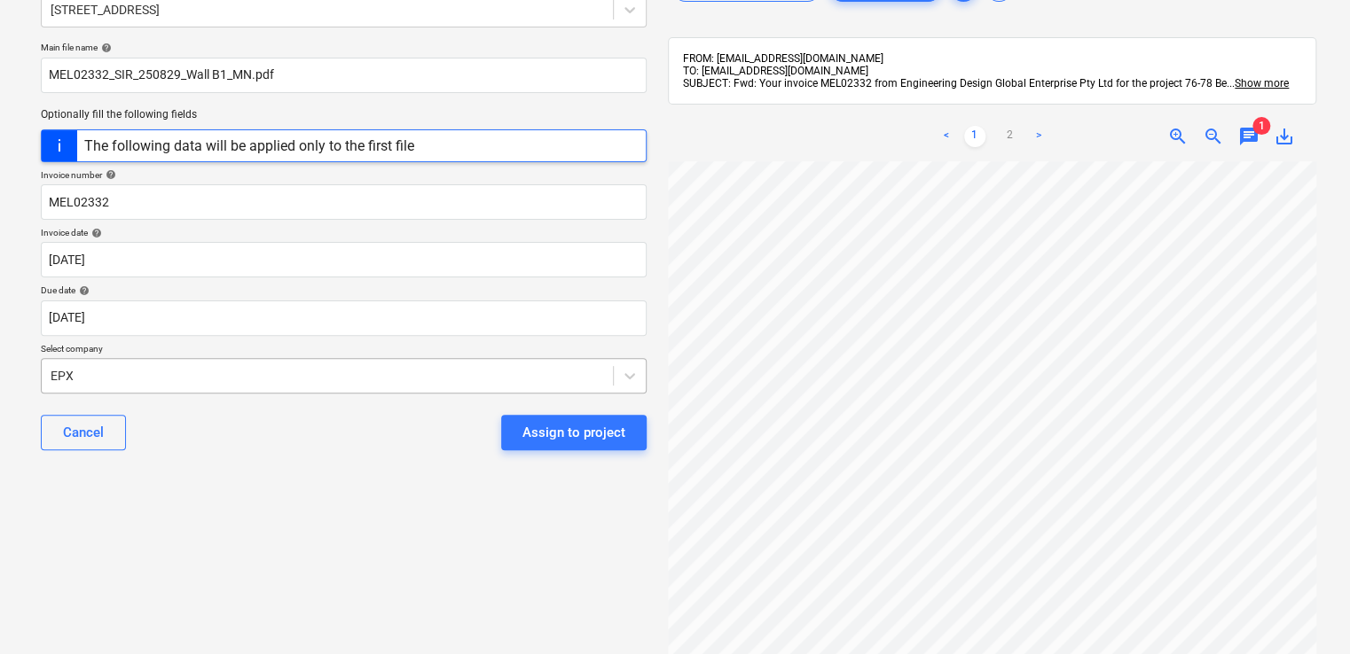
click at [216, 462] on body "Sales Projects Contacts Company Inbox 9+ Approvals format_size keyboard_arrow_d…" at bounding box center [675, 230] width 1350 height 654
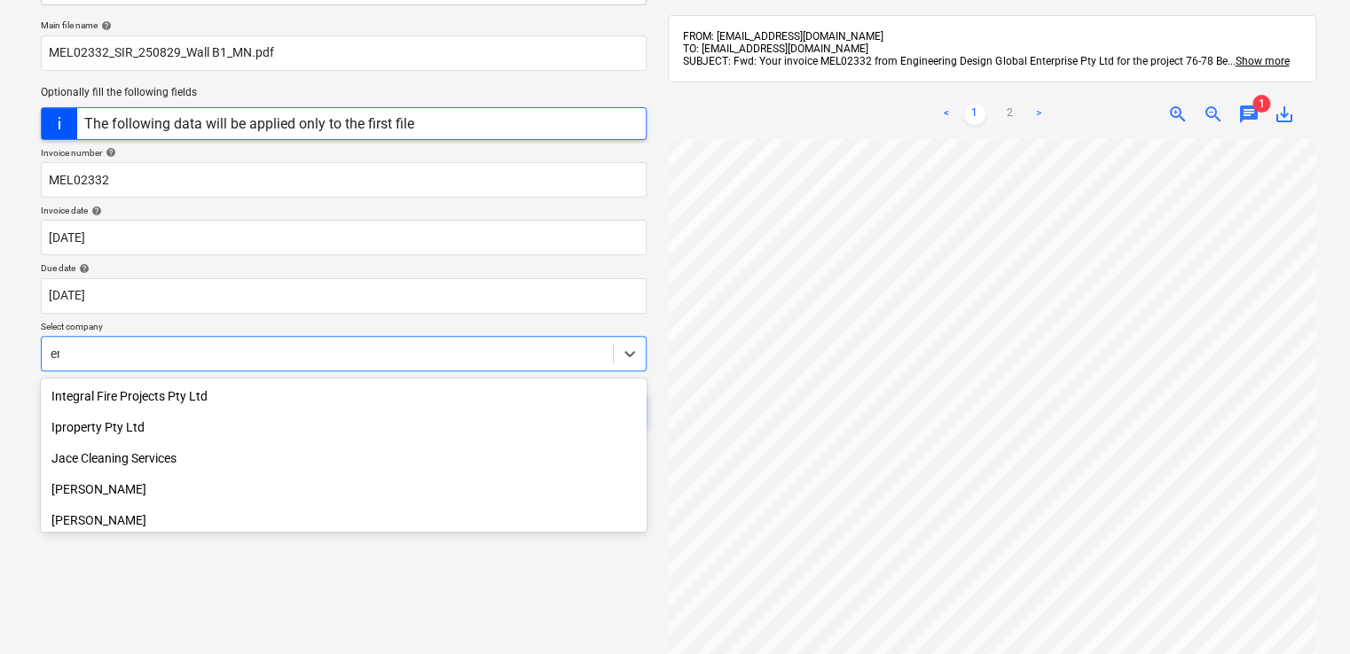
scroll to position [4349, 0]
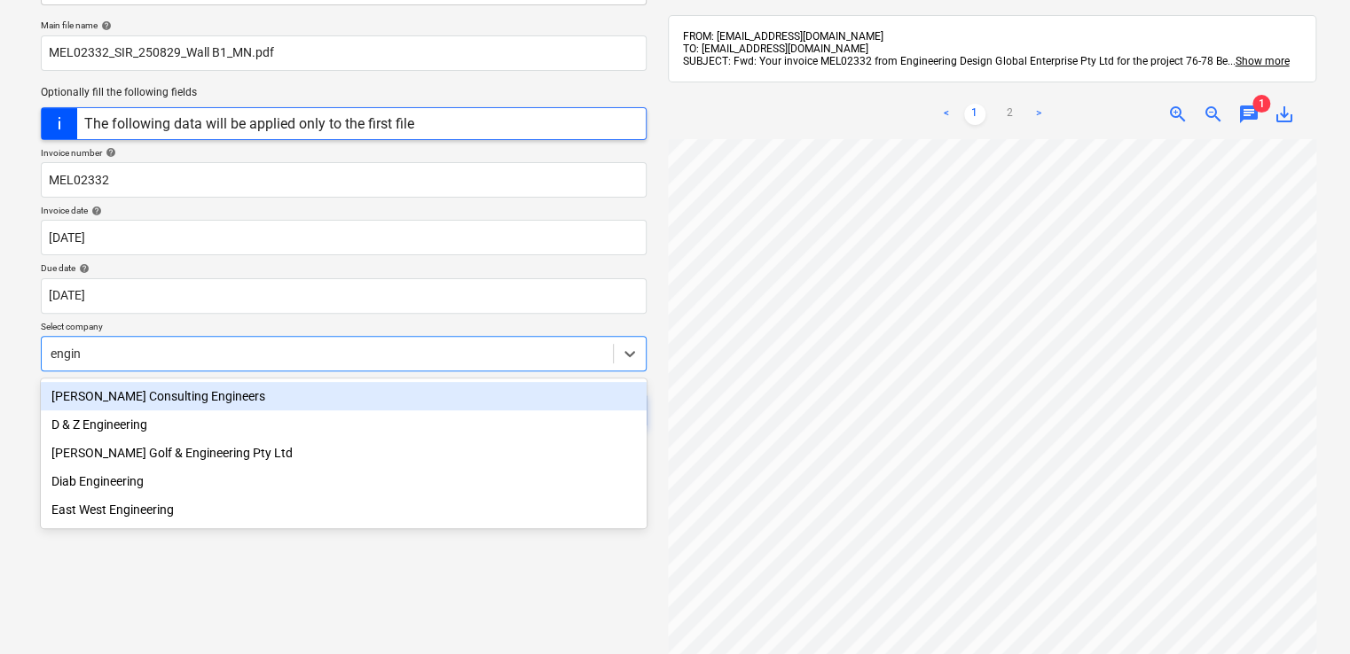
type input "engine"
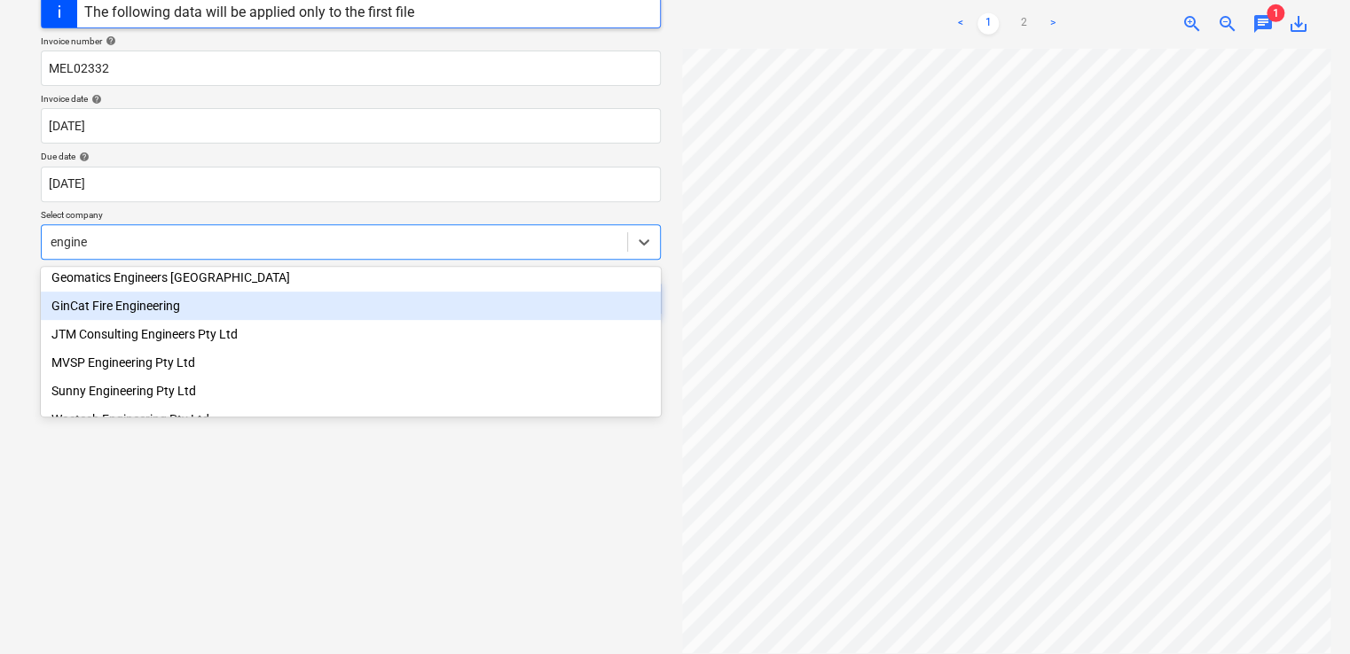
scroll to position [89, 0]
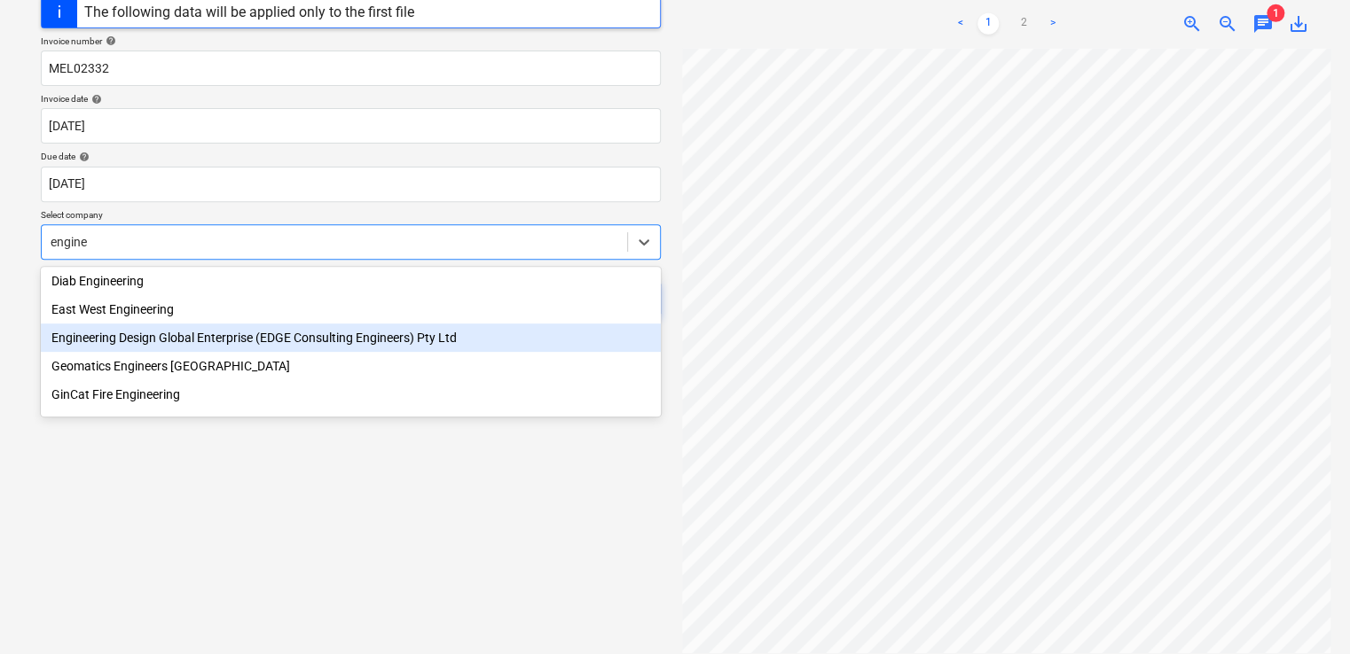
click at [202, 344] on div "Engineering Design Global Enterprise (EDGE Consulting Engineers) Pty Ltd" at bounding box center [351, 338] width 620 height 28
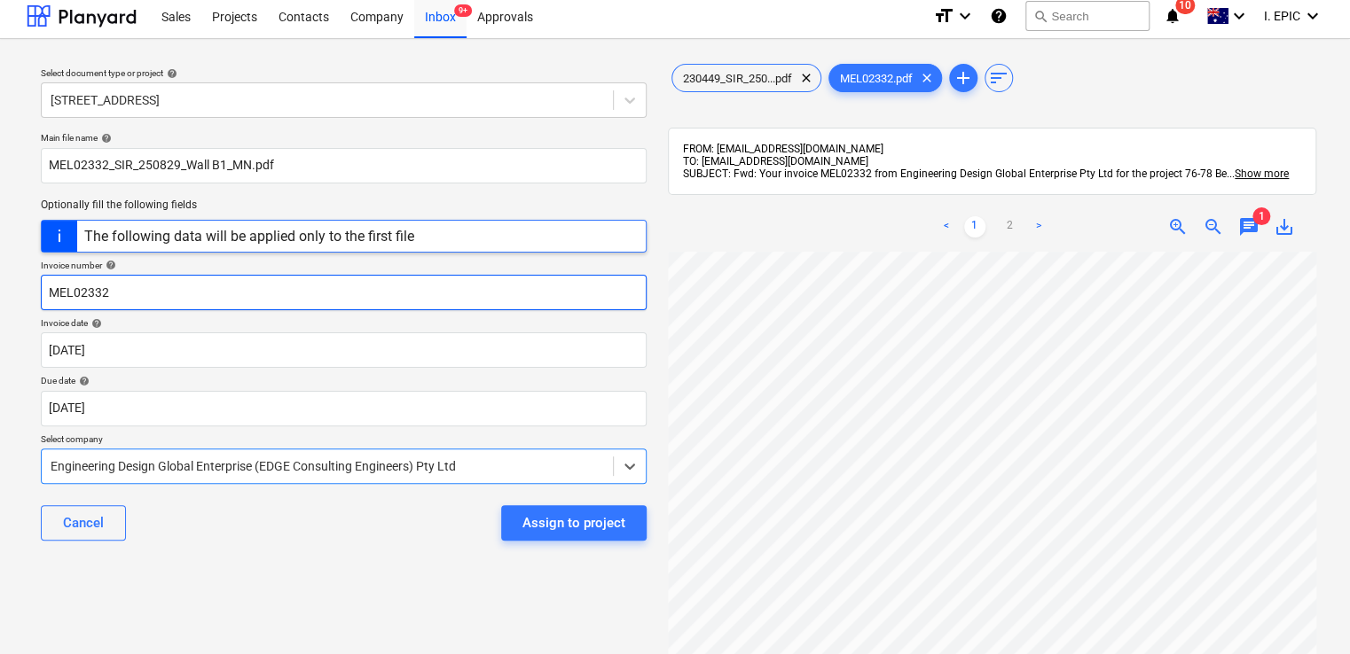
scroll to position [0, 0]
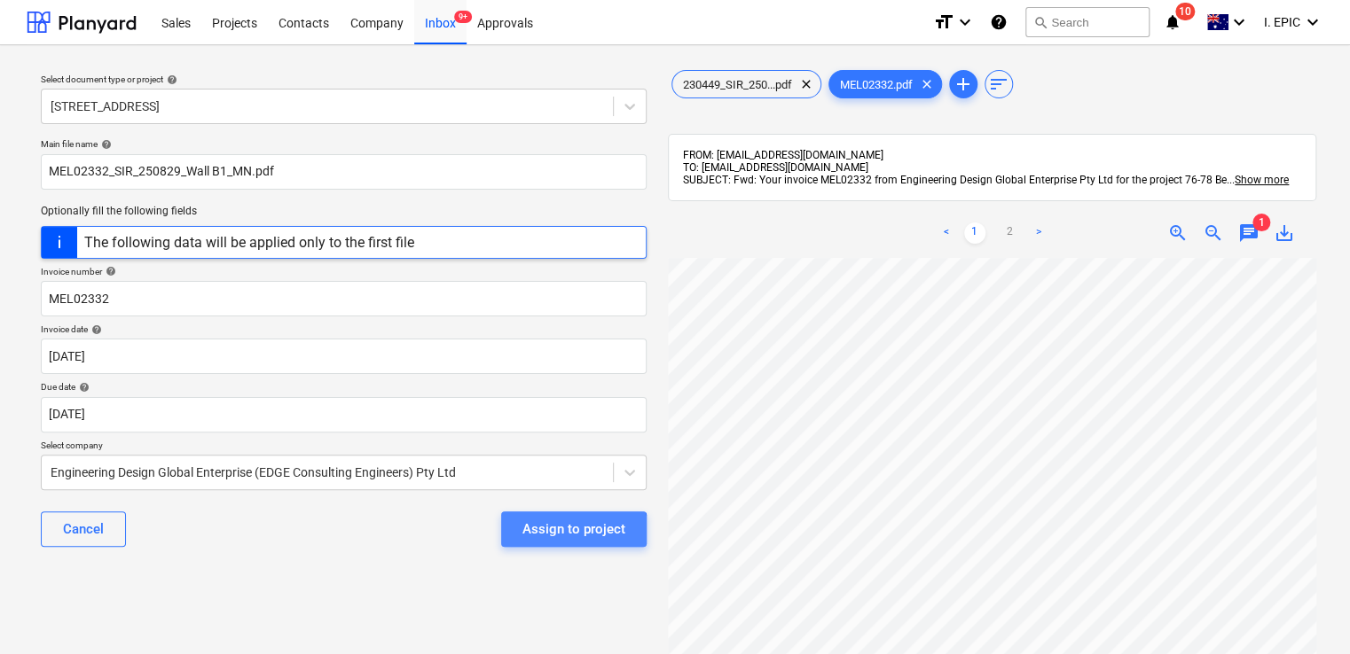
click at [533, 538] on div "Assign to project" at bounding box center [573, 529] width 103 height 23
